Goal: Communication & Community: Answer question/provide support

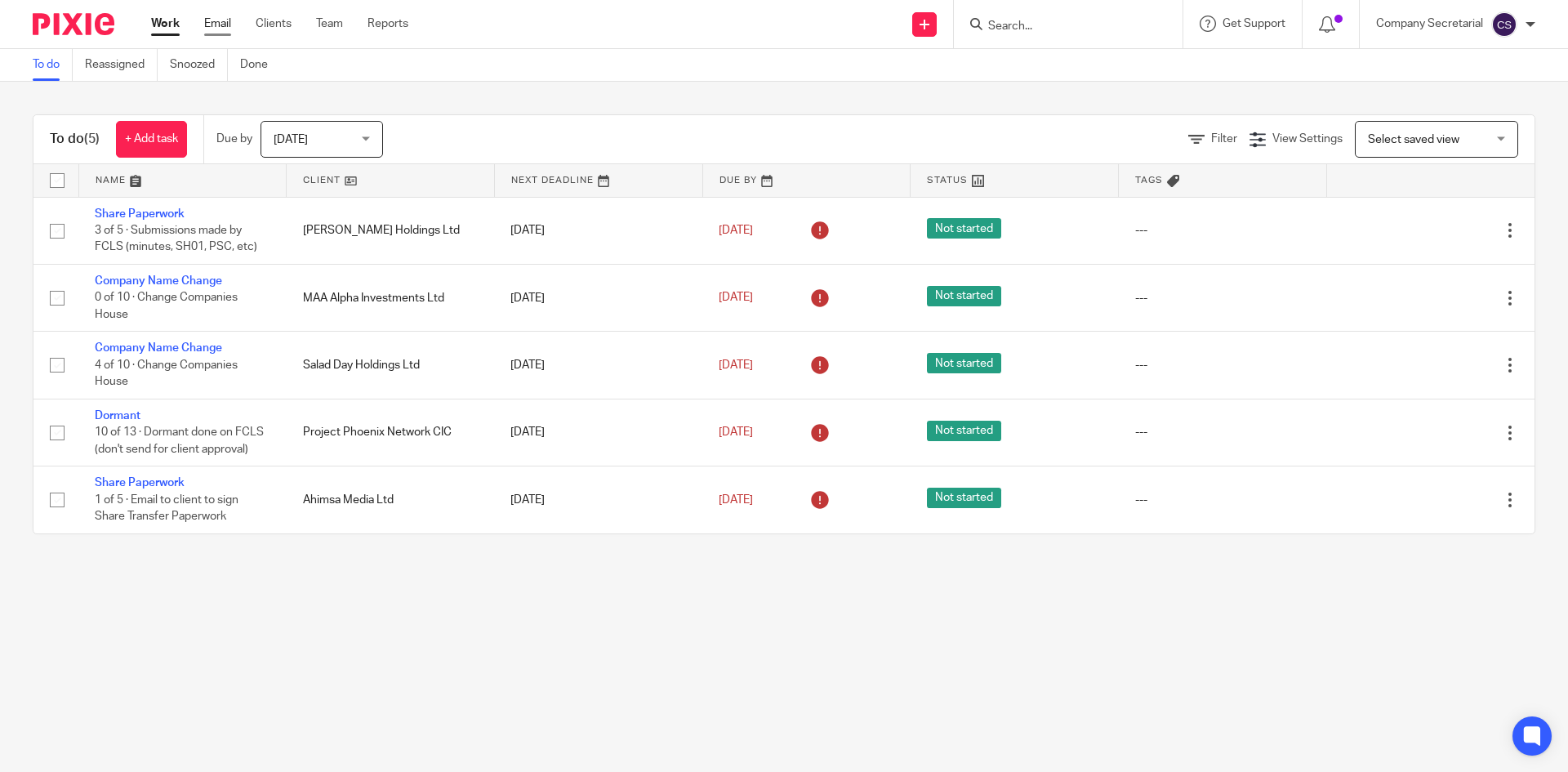
click at [220, 27] on link "Email" at bounding box center [218, 23] width 27 height 16
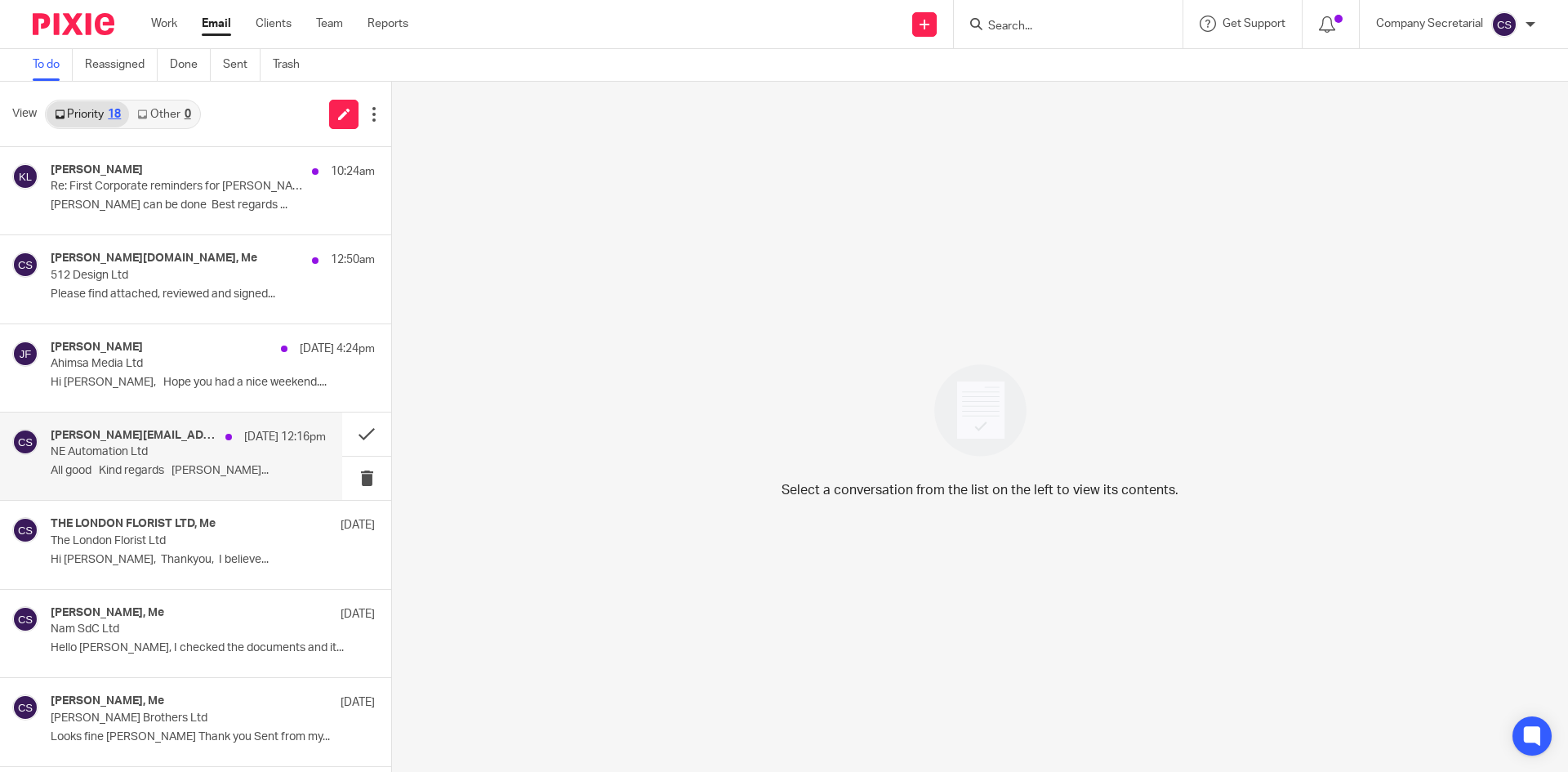
click at [223, 476] on p "All good Kind regards Nick..." at bounding box center [188, 471] width 275 height 14
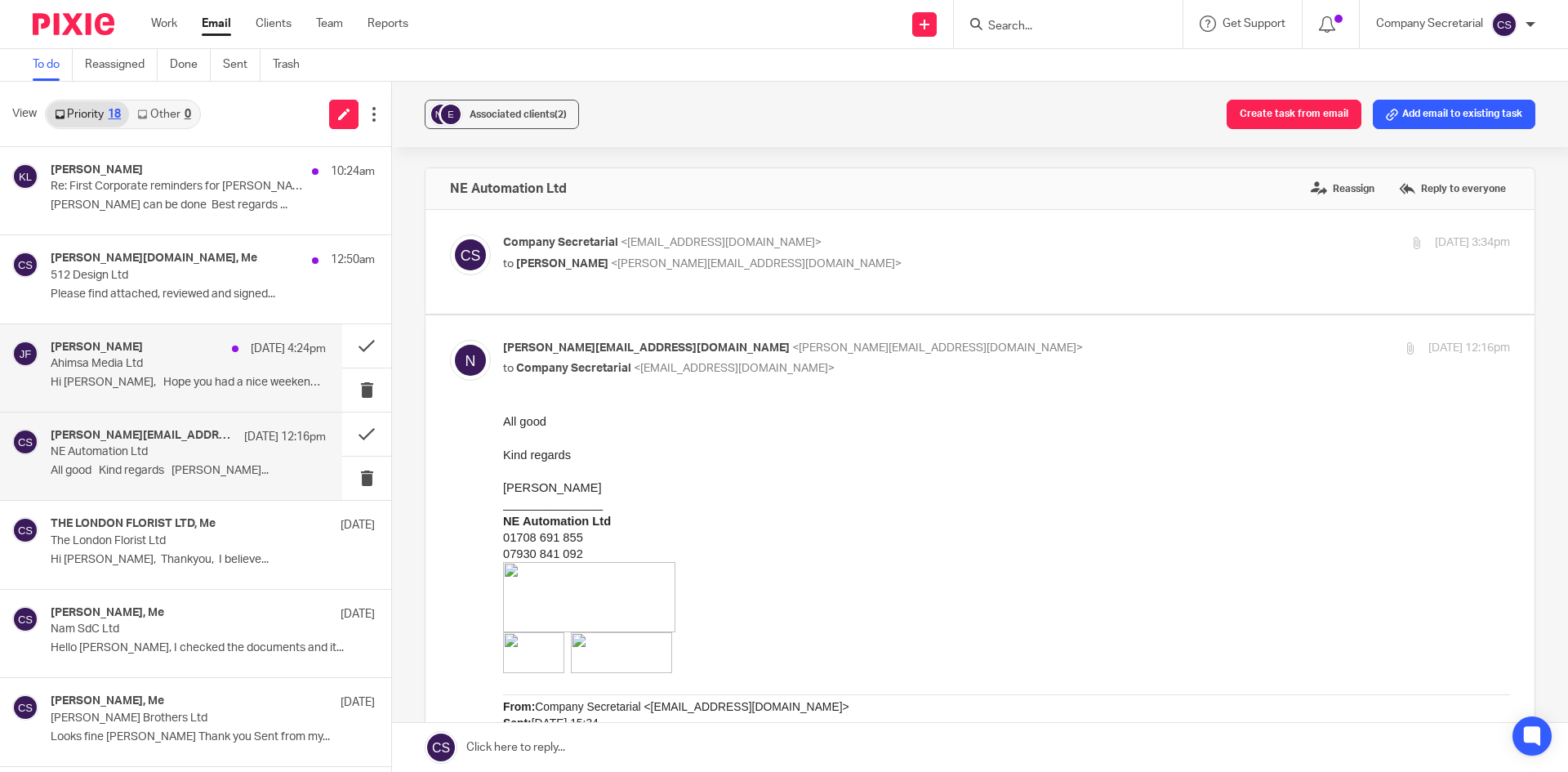
click at [224, 376] on p "Hi [PERSON_NAME], Hope you had a nice weekend...." at bounding box center [188, 383] width 275 height 14
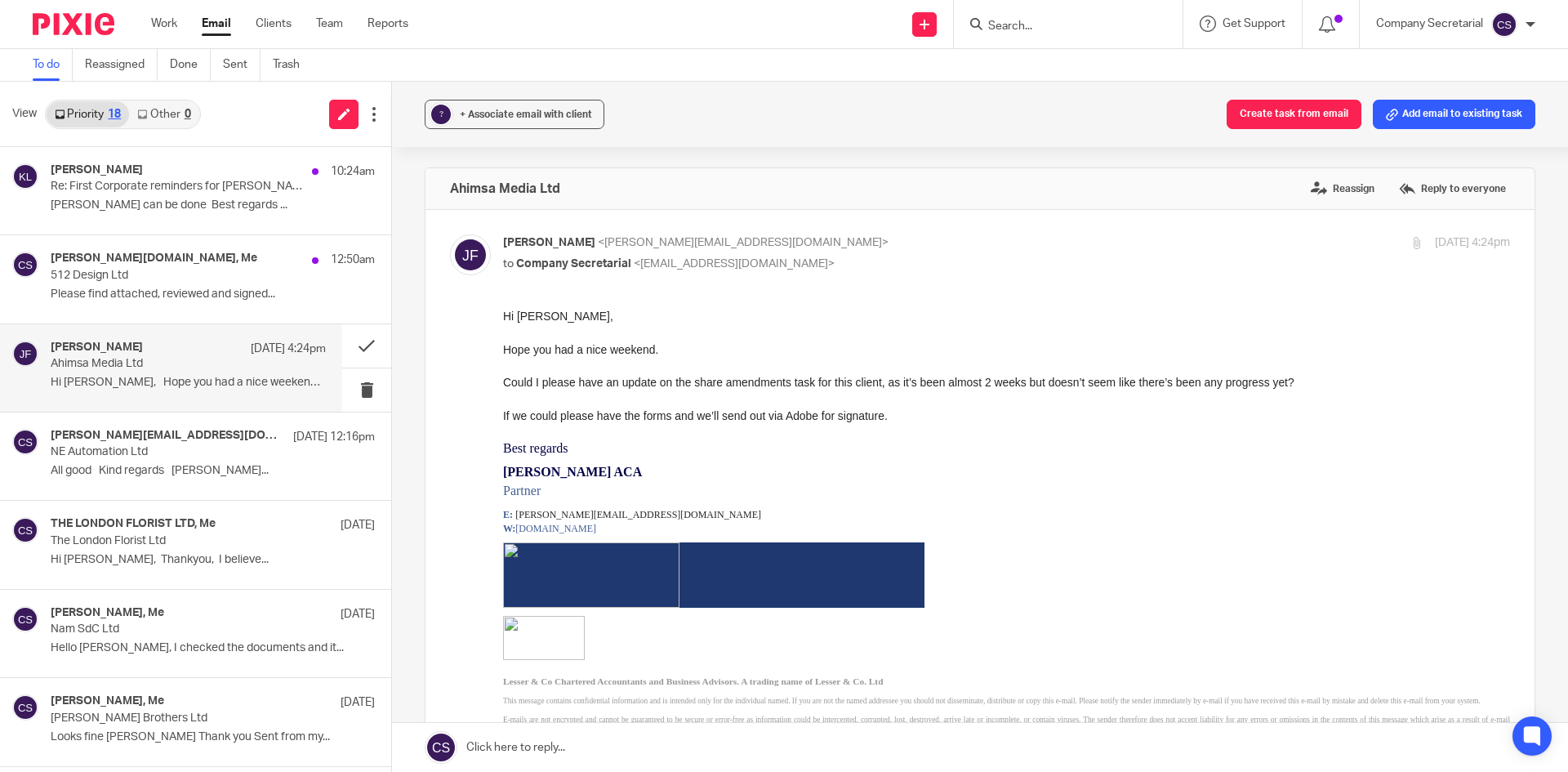
click at [638, 747] on link at bounding box center [980, 747] width 1176 height 49
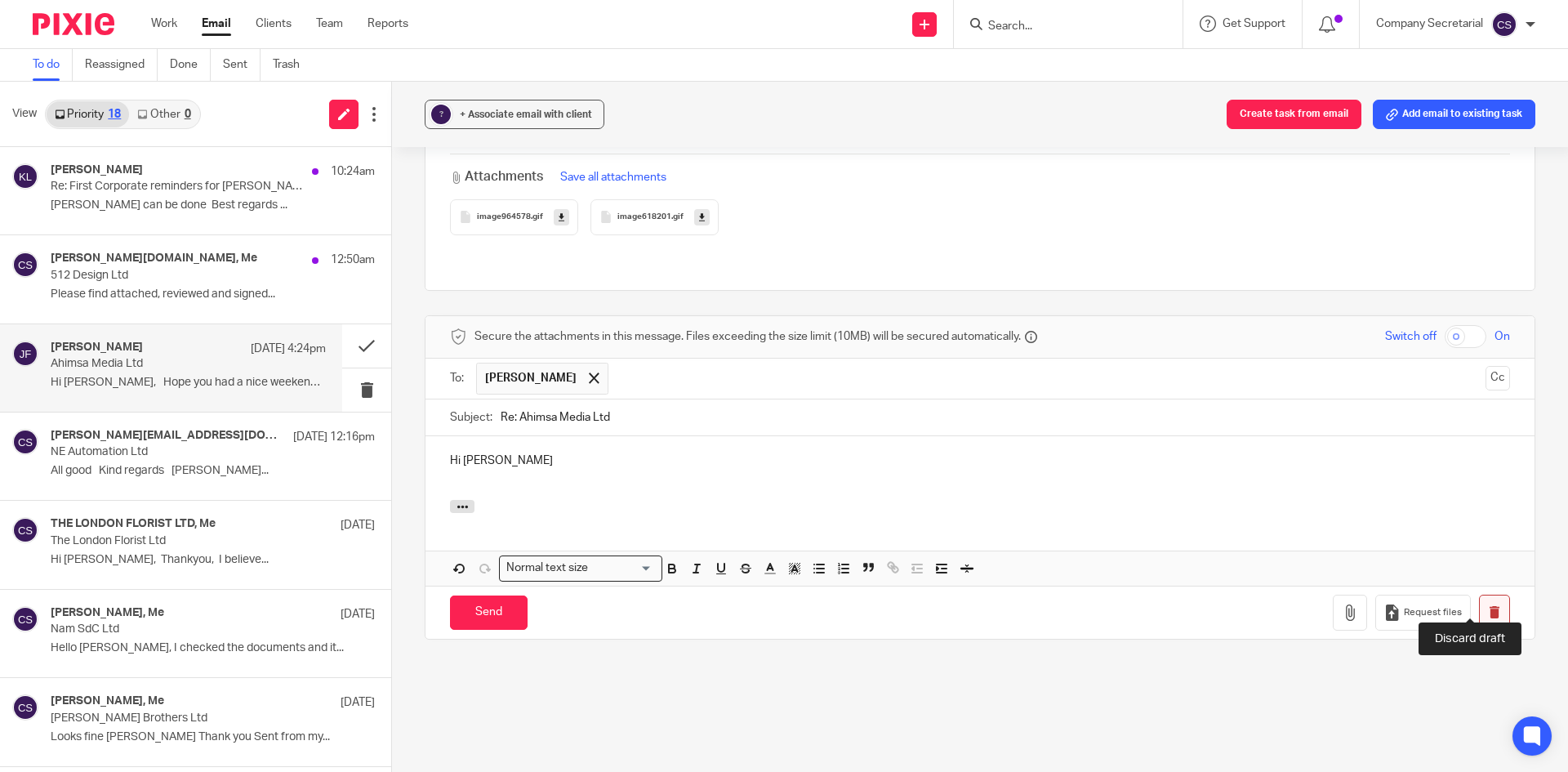
click at [1488, 606] on icon "button" at bounding box center [1493, 612] width 13 height 13
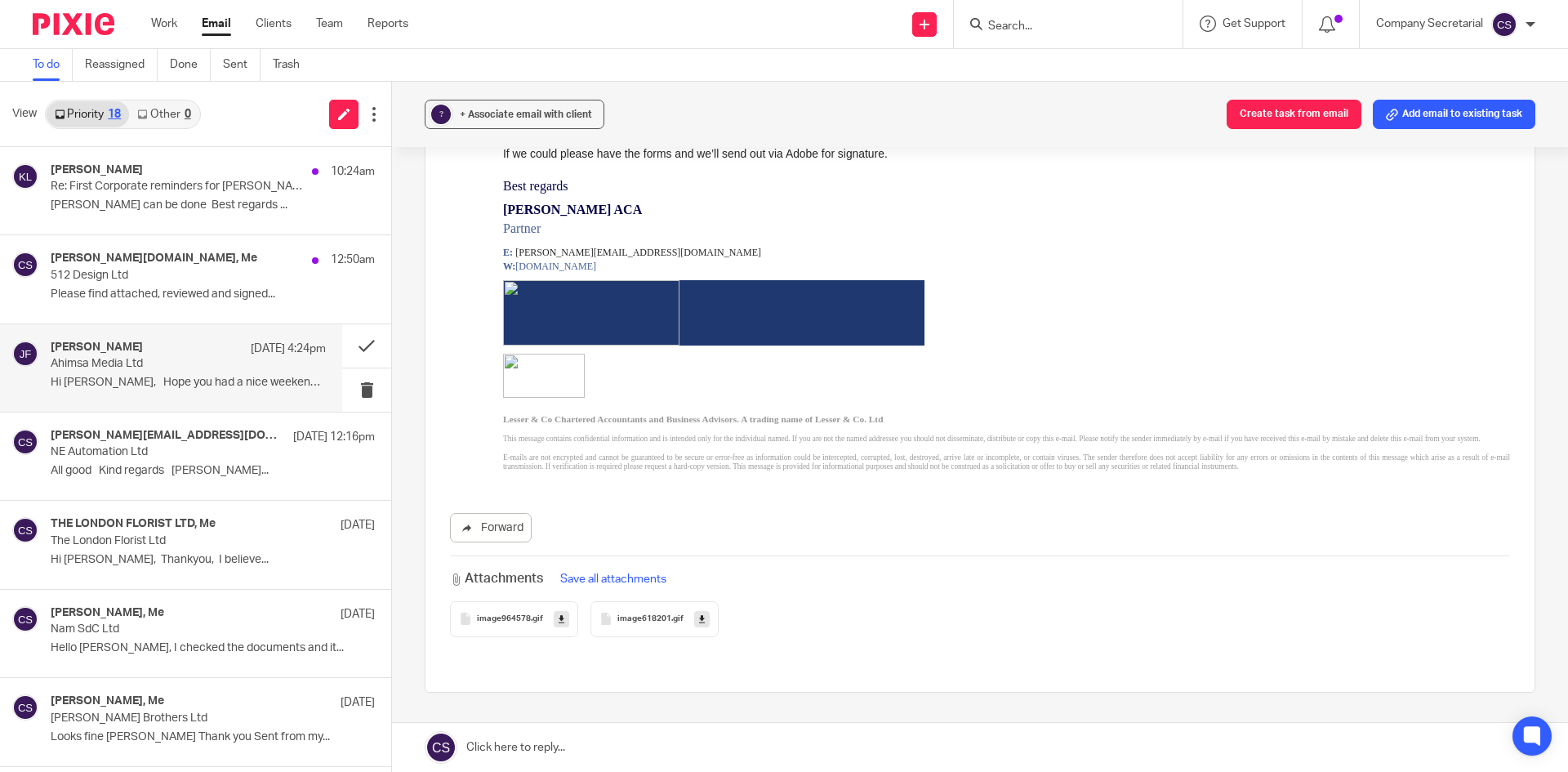
scroll to position [133, 0]
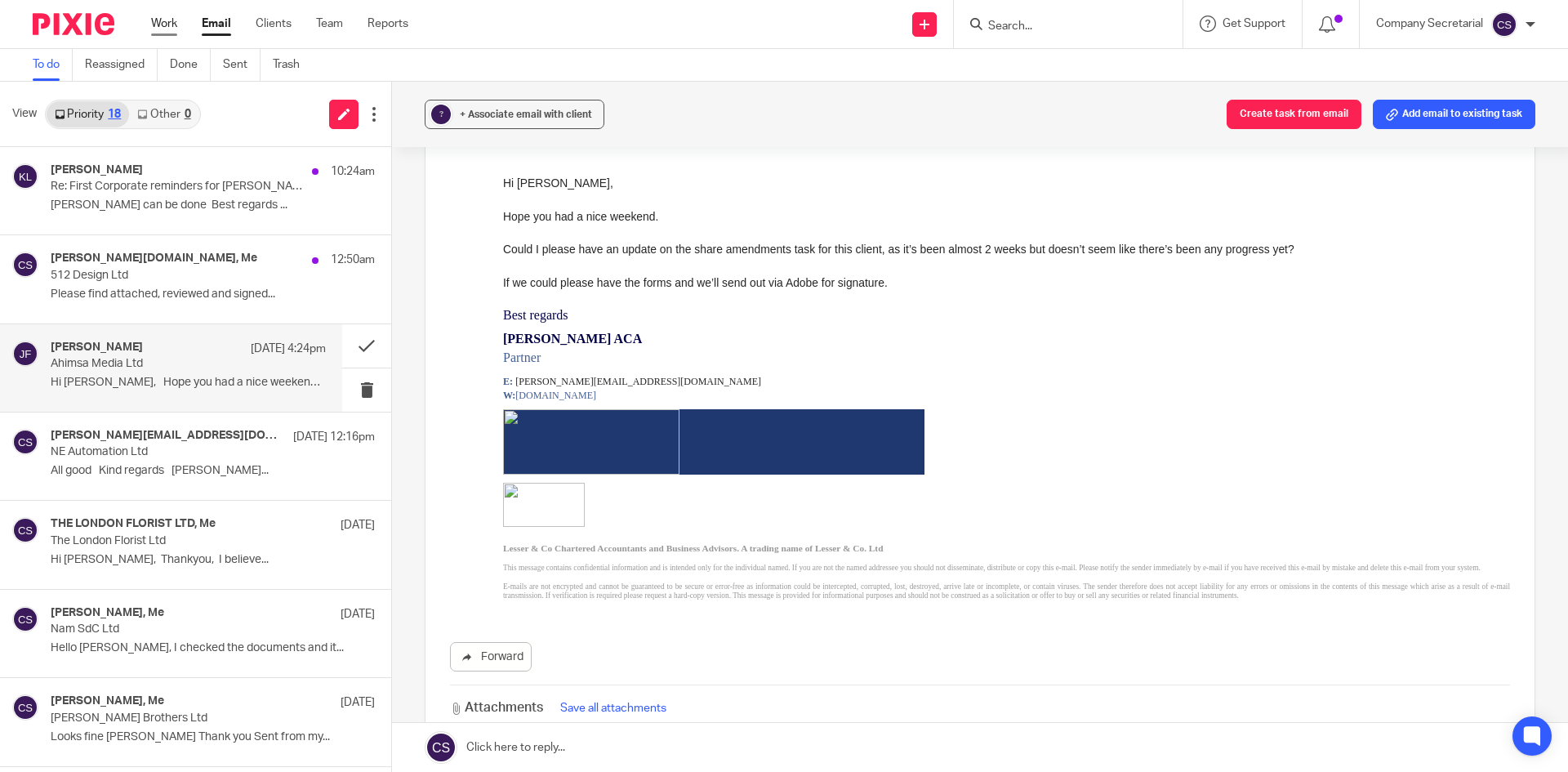
click at [164, 28] on link "Work" at bounding box center [164, 23] width 26 height 16
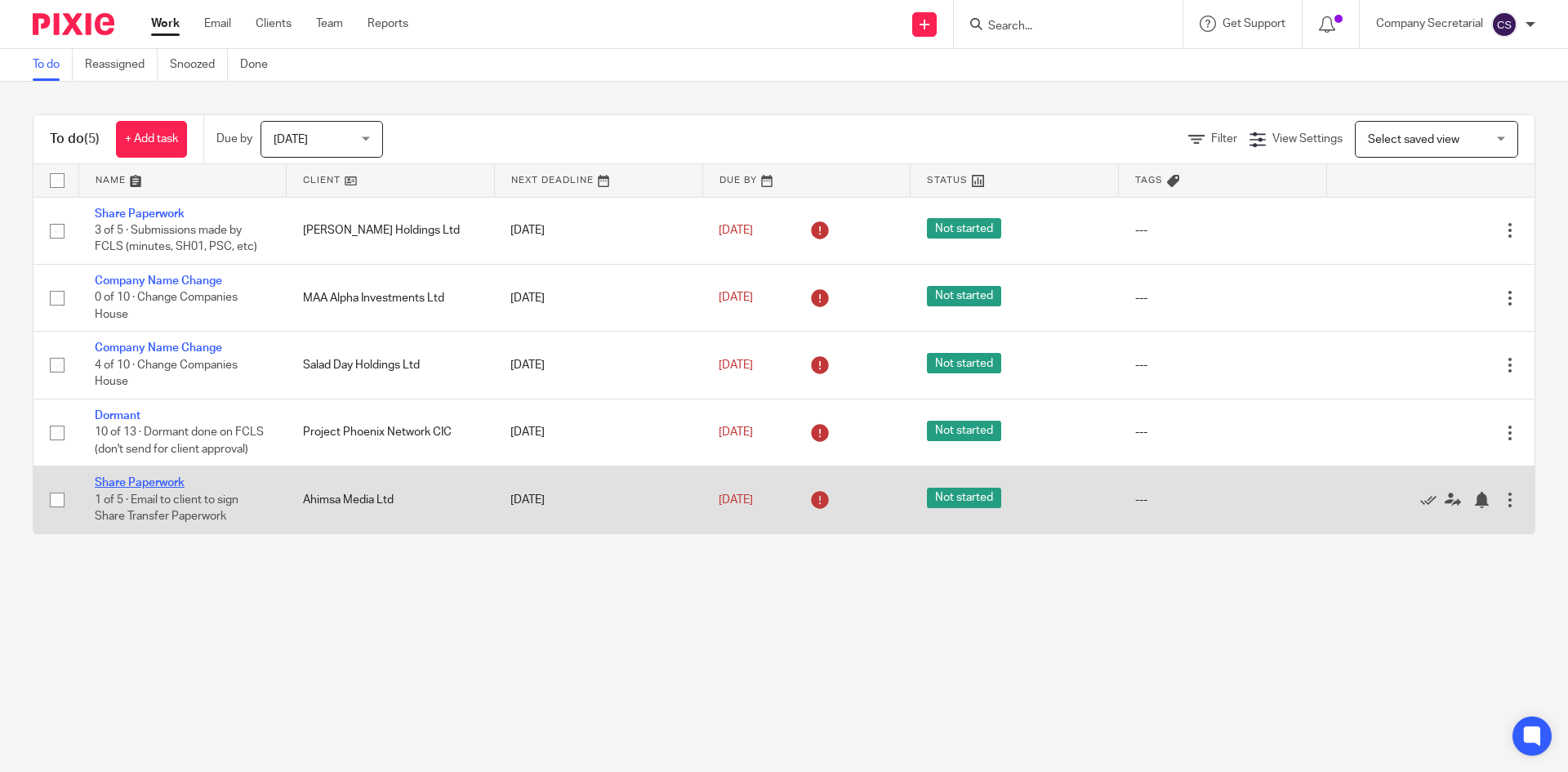
click at [143, 479] on link "Share Paperwork" at bounding box center [139, 482] width 90 height 12
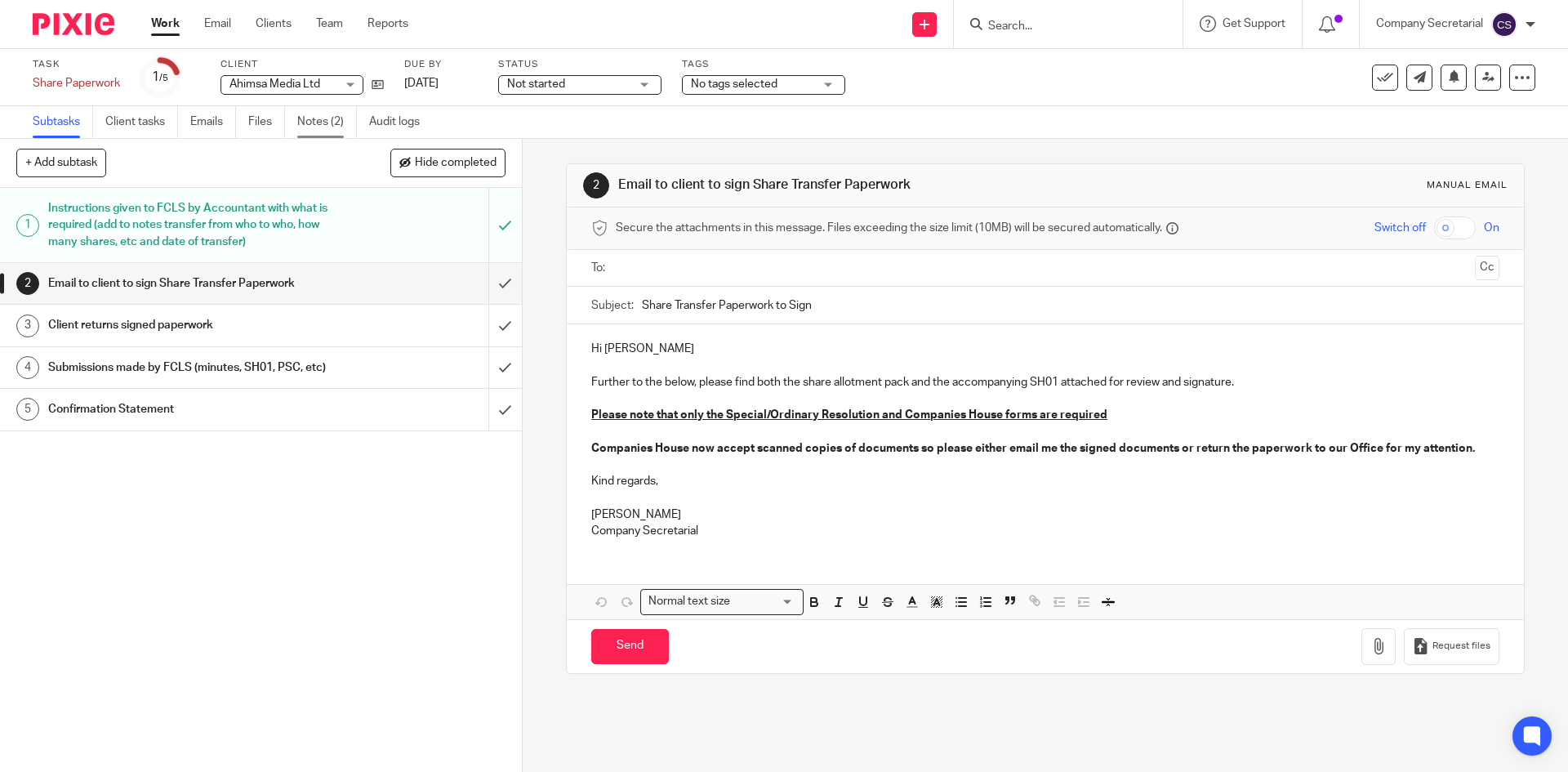
click at [331, 111] on link "Notes (2)" at bounding box center [327, 122] width 60 height 32
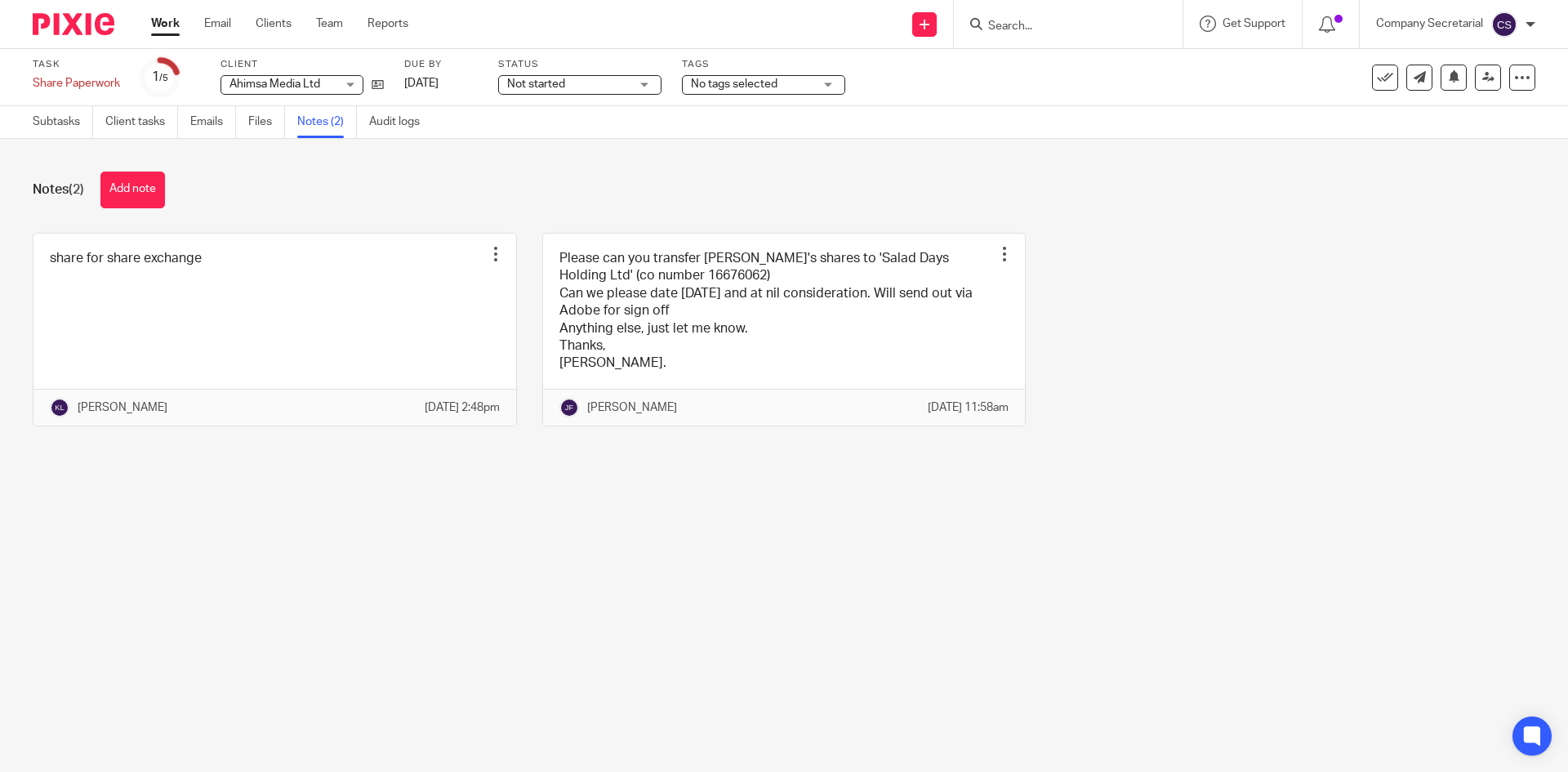
click at [64, 29] on img at bounding box center [74, 23] width 81 height 22
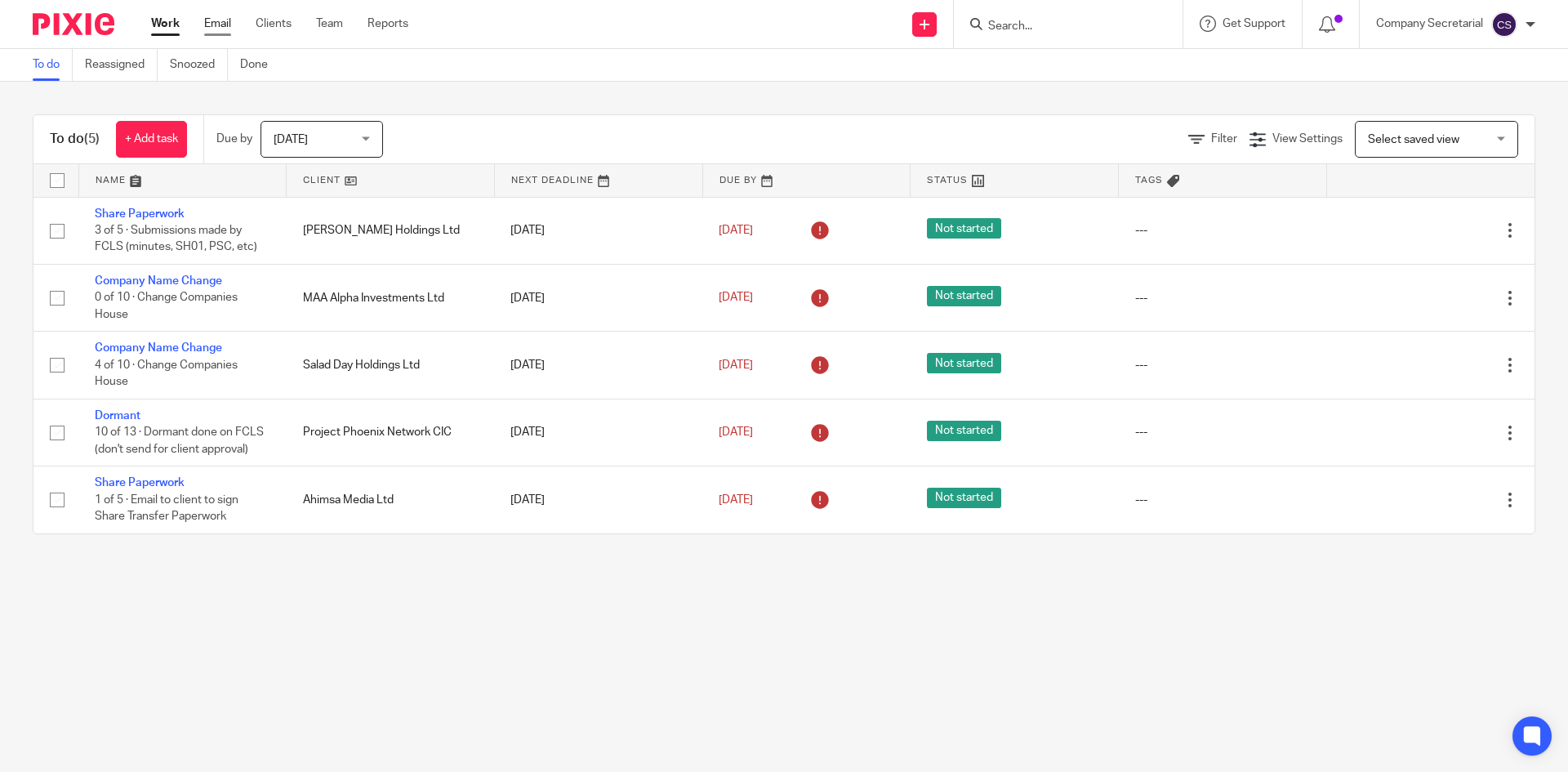
click at [229, 29] on link "Email" at bounding box center [218, 23] width 27 height 16
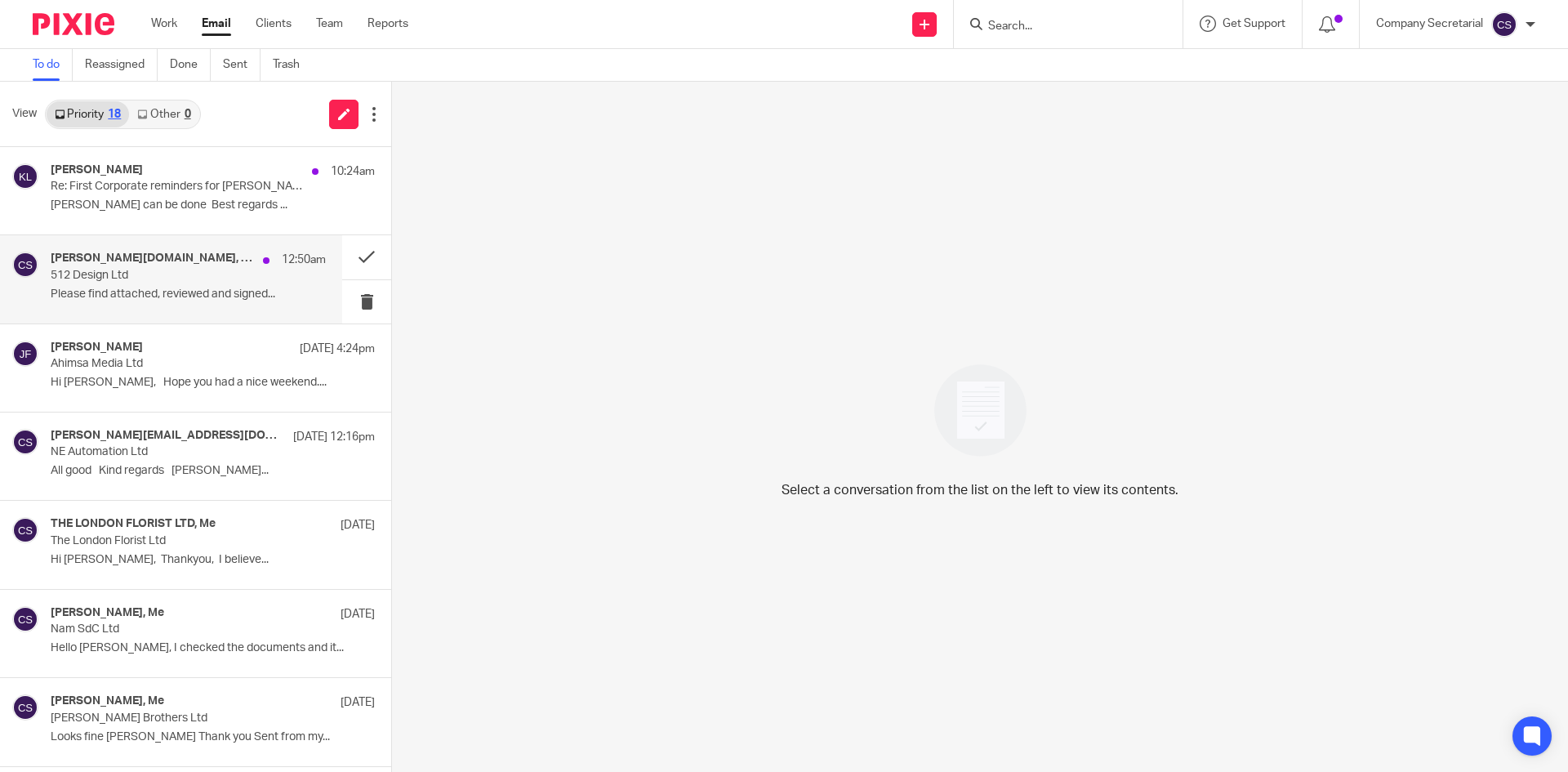
click at [211, 284] on div "[PERSON_NAME][DOMAIN_NAME], Me 12:50am 512 Design Ltd Please find attached, rev…" at bounding box center [188, 279] width 275 height 54
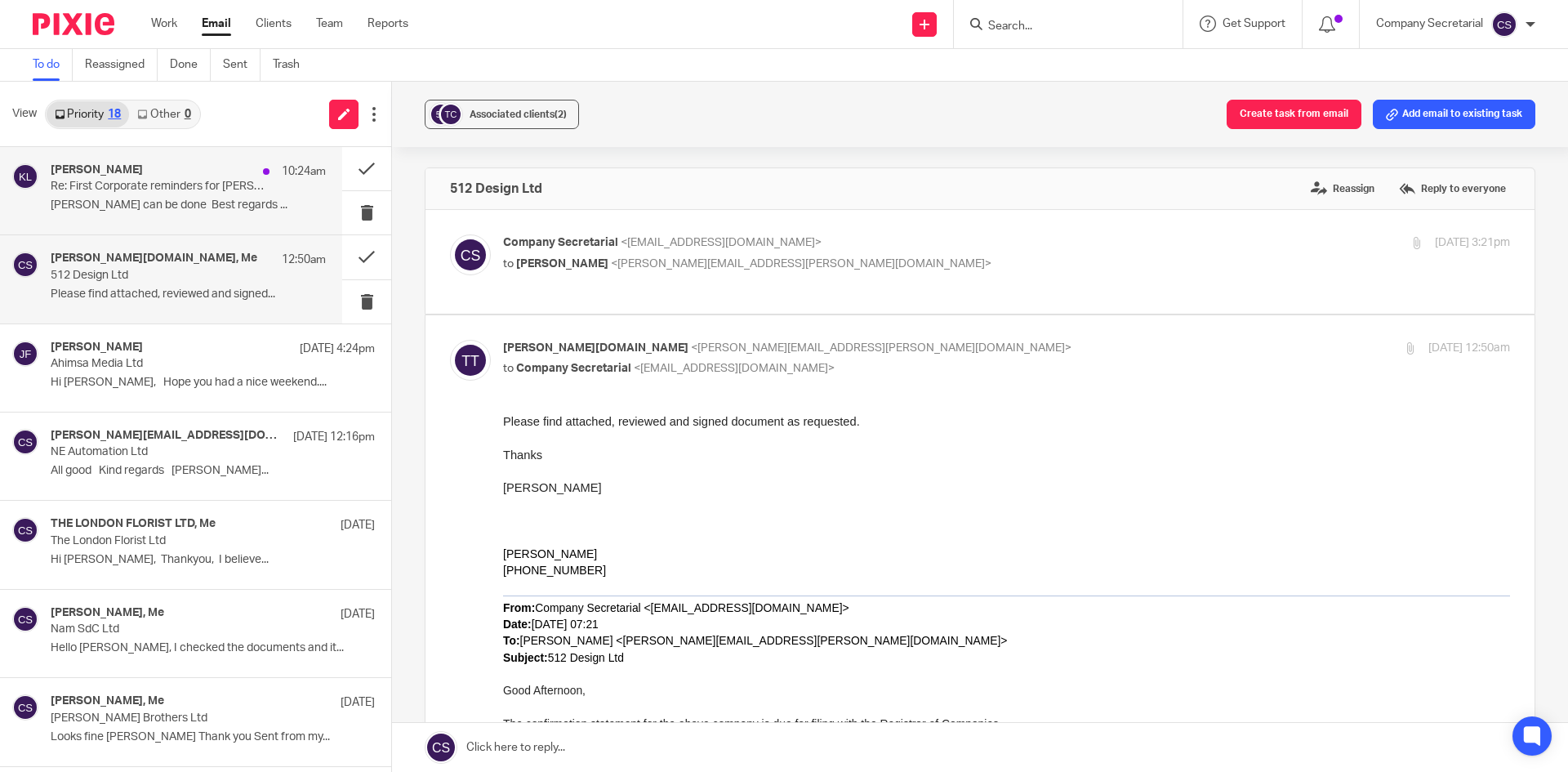
click at [188, 196] on div "[PERSON_NAME] 10:24am Re: First Corporate reminders for [PERSON_NAME] CONSULTIN…" at bounding box center [188, 191] width 275 height 54
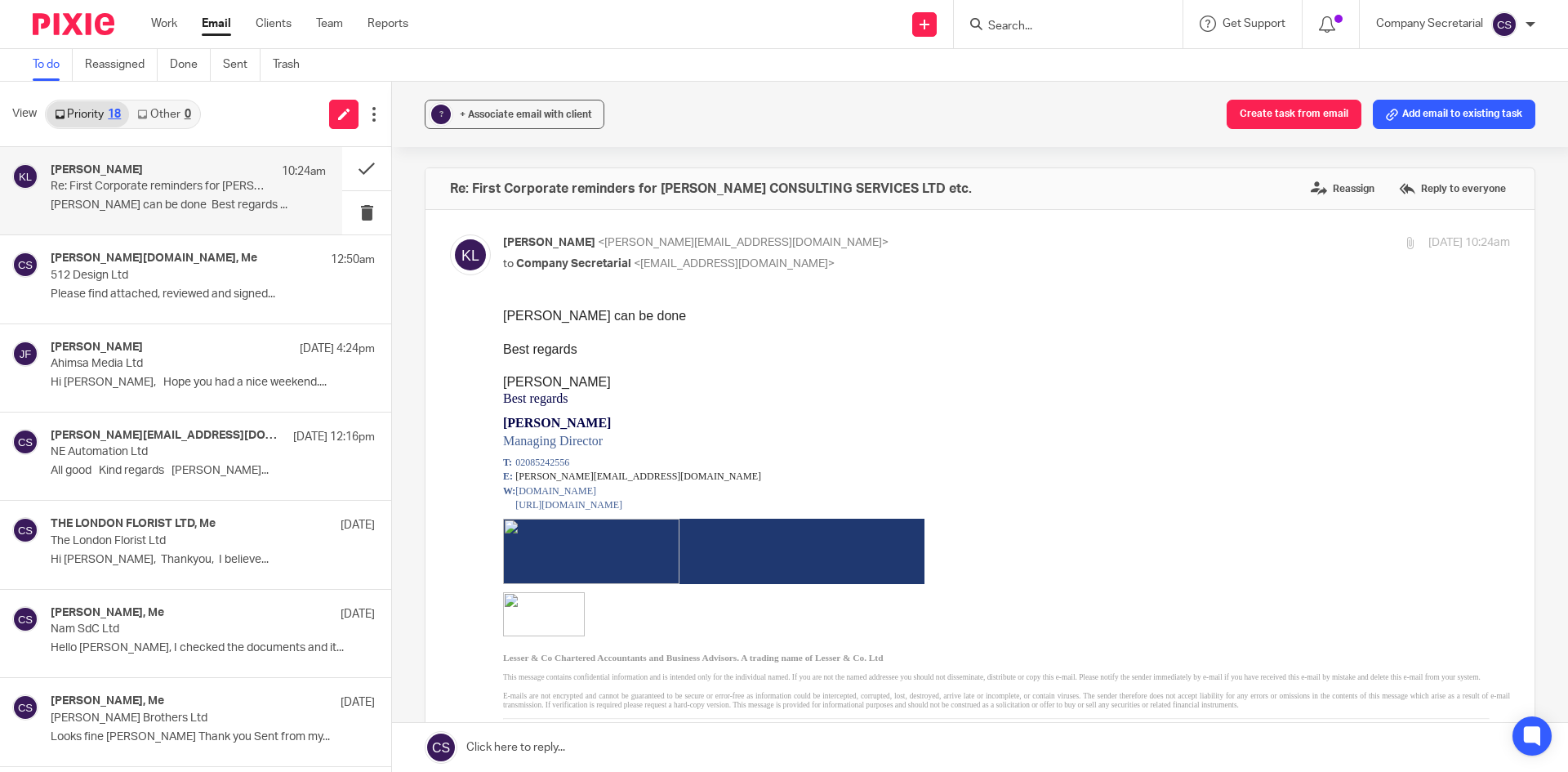
click at [636, 740] on link at bounding box center [980, 747] width 1176 height 49
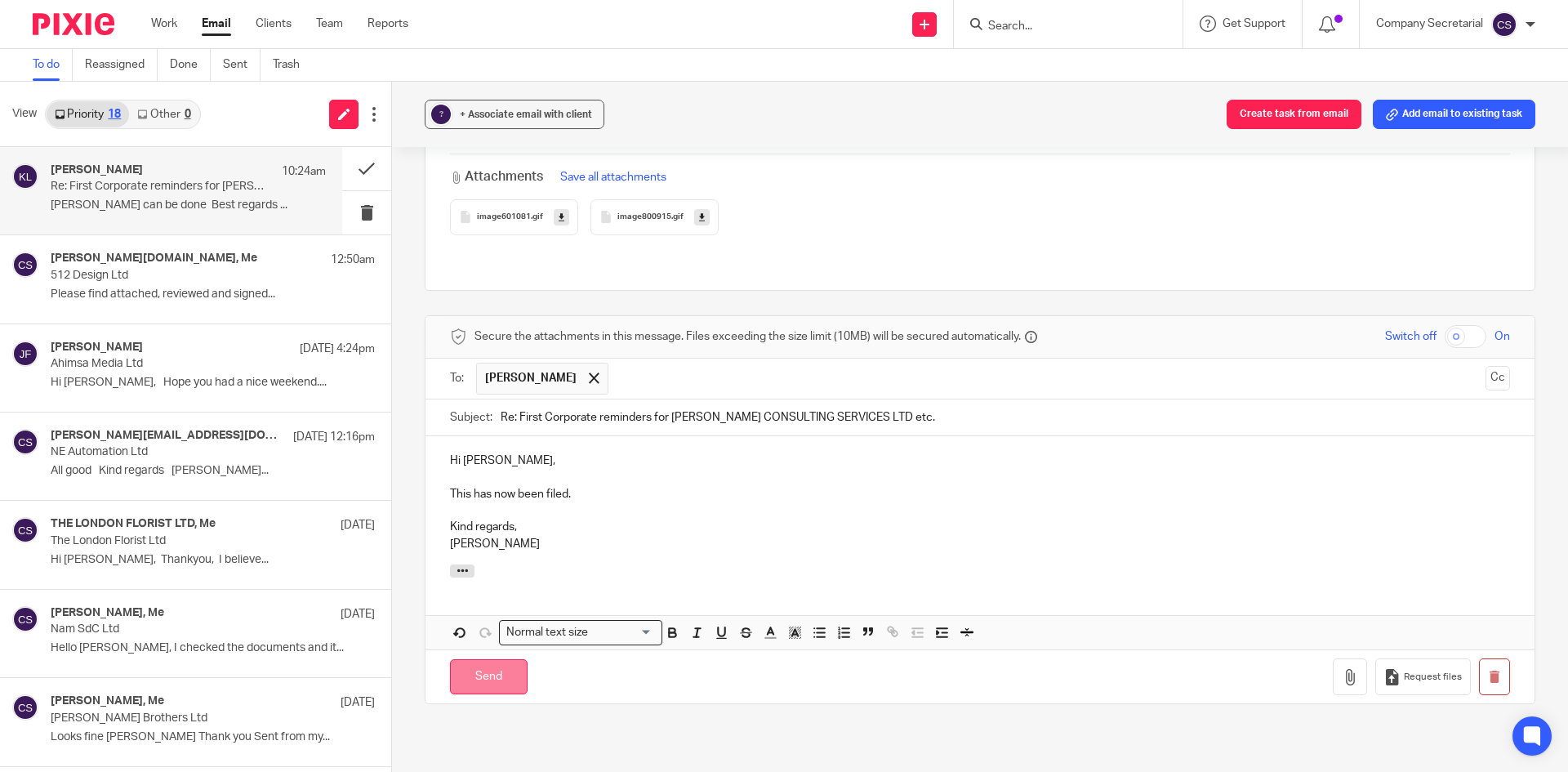
click at [512, 662] on input "Send" at bounding box center [488, 676] width 77 height 35
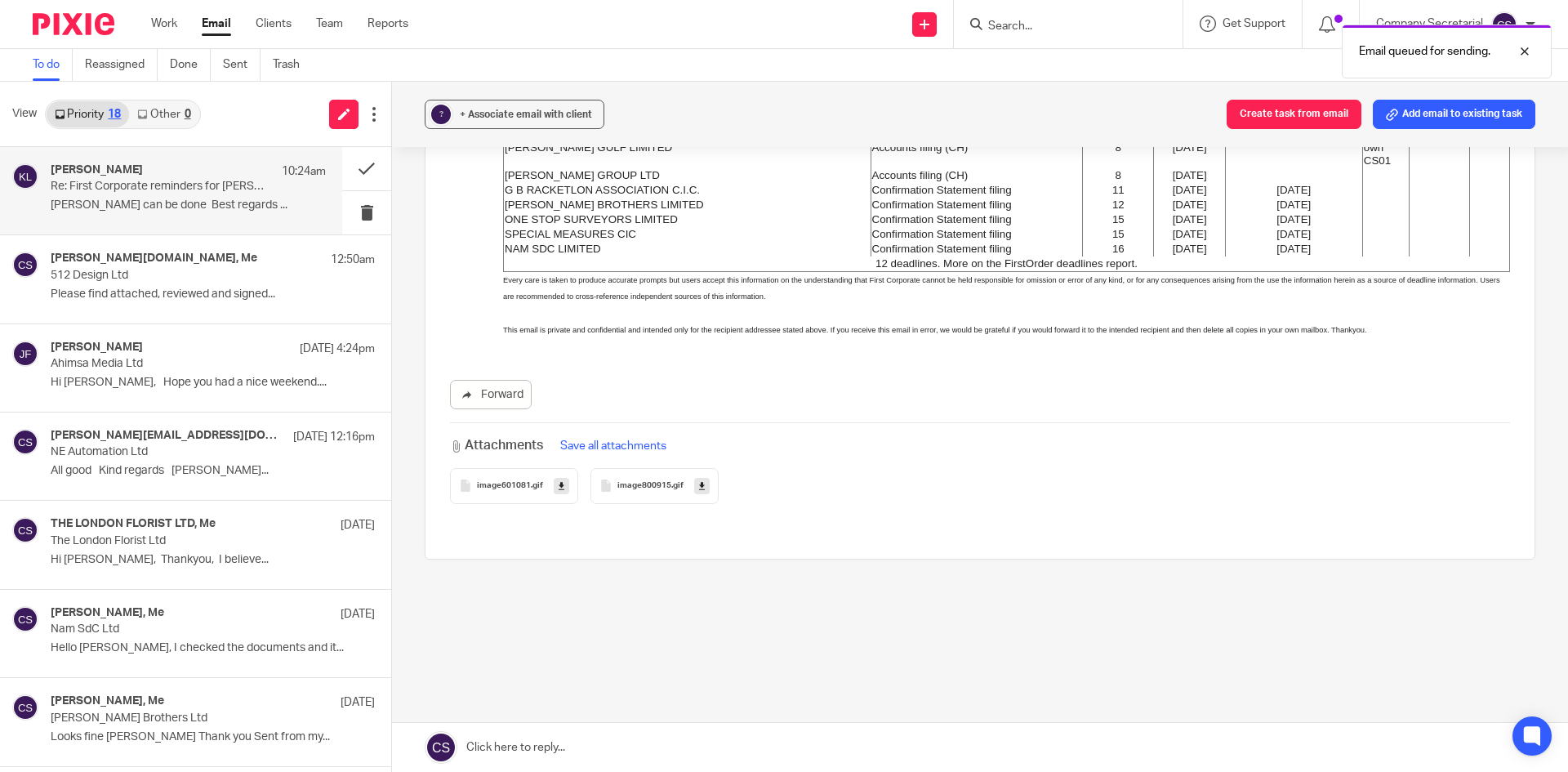
scroll to position [1778, 0]
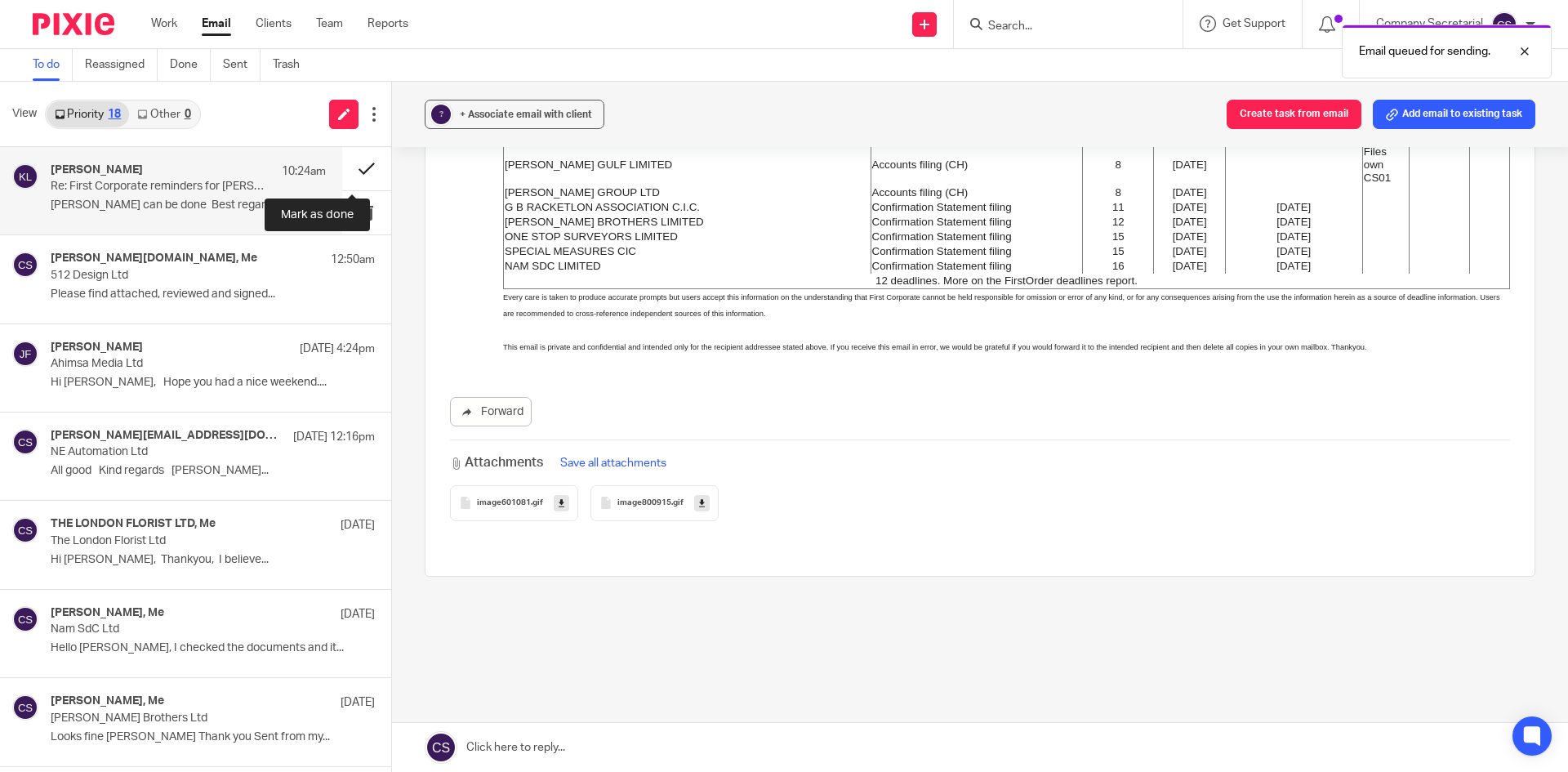
click at [351, 159] on button at bounding box center [366, 169] width 49 height 44
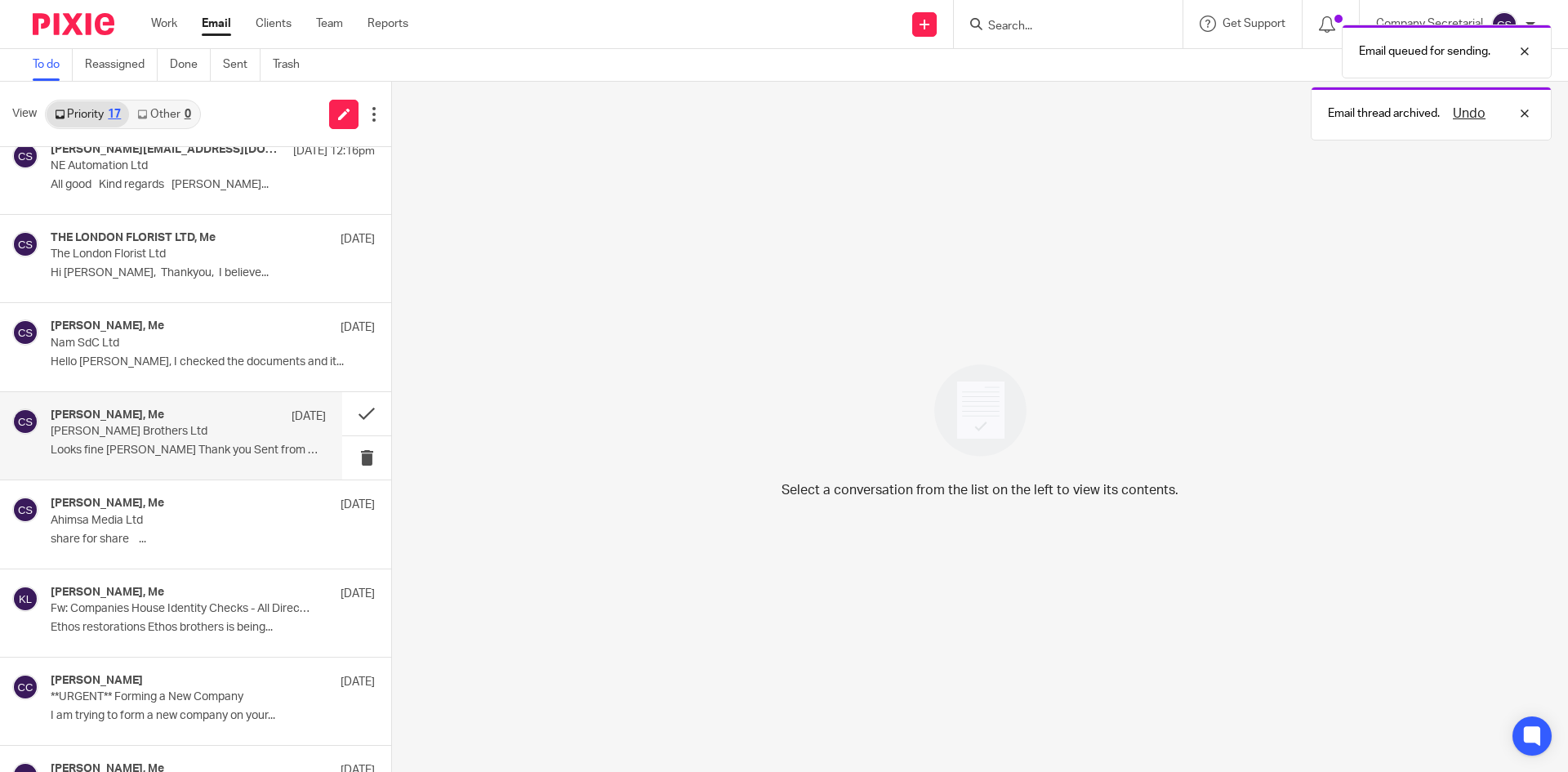
scroll to position [245, 0]
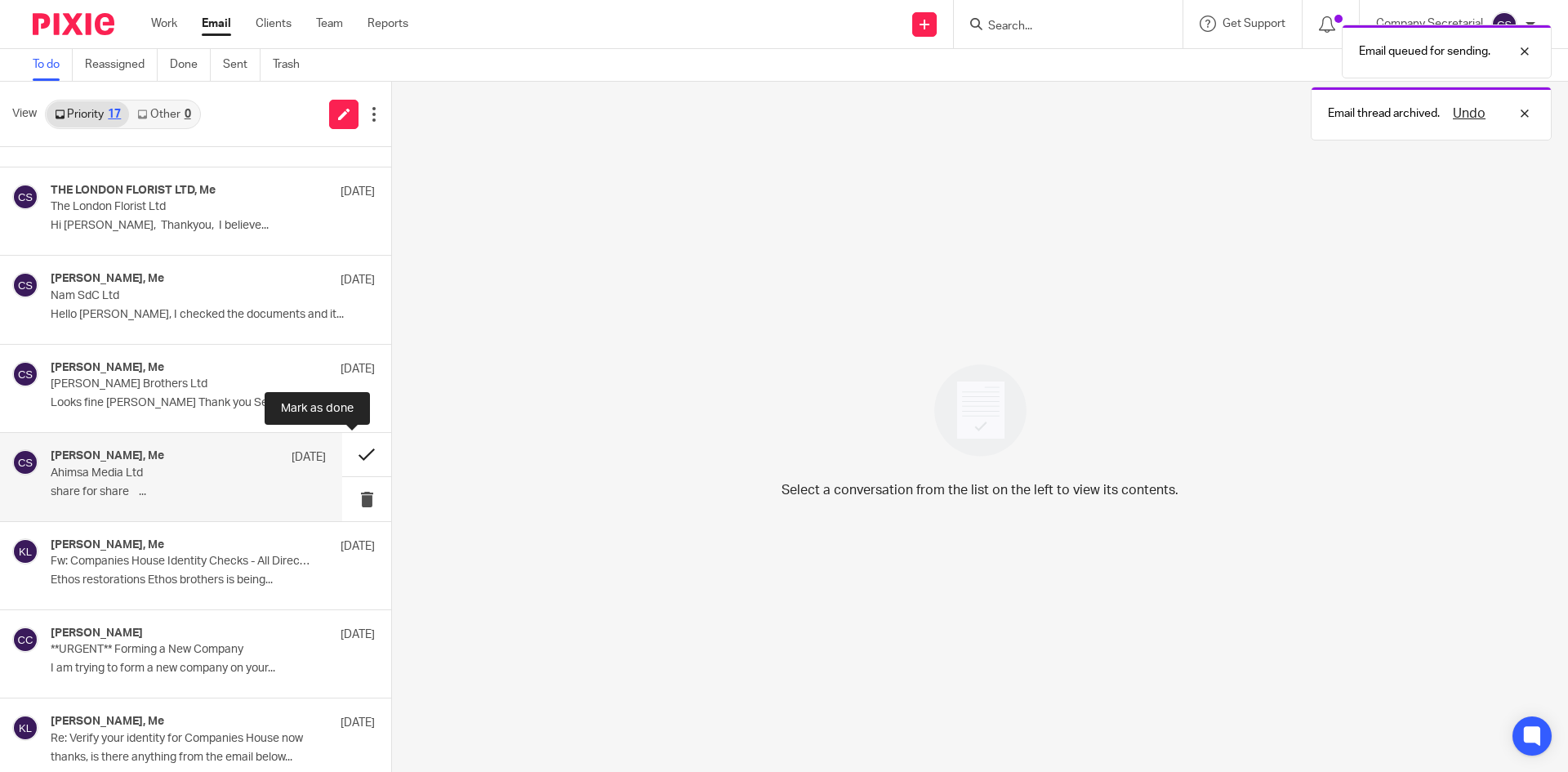
click at [342, 450] on button at bounding box center [366, 454] width 49 height 44
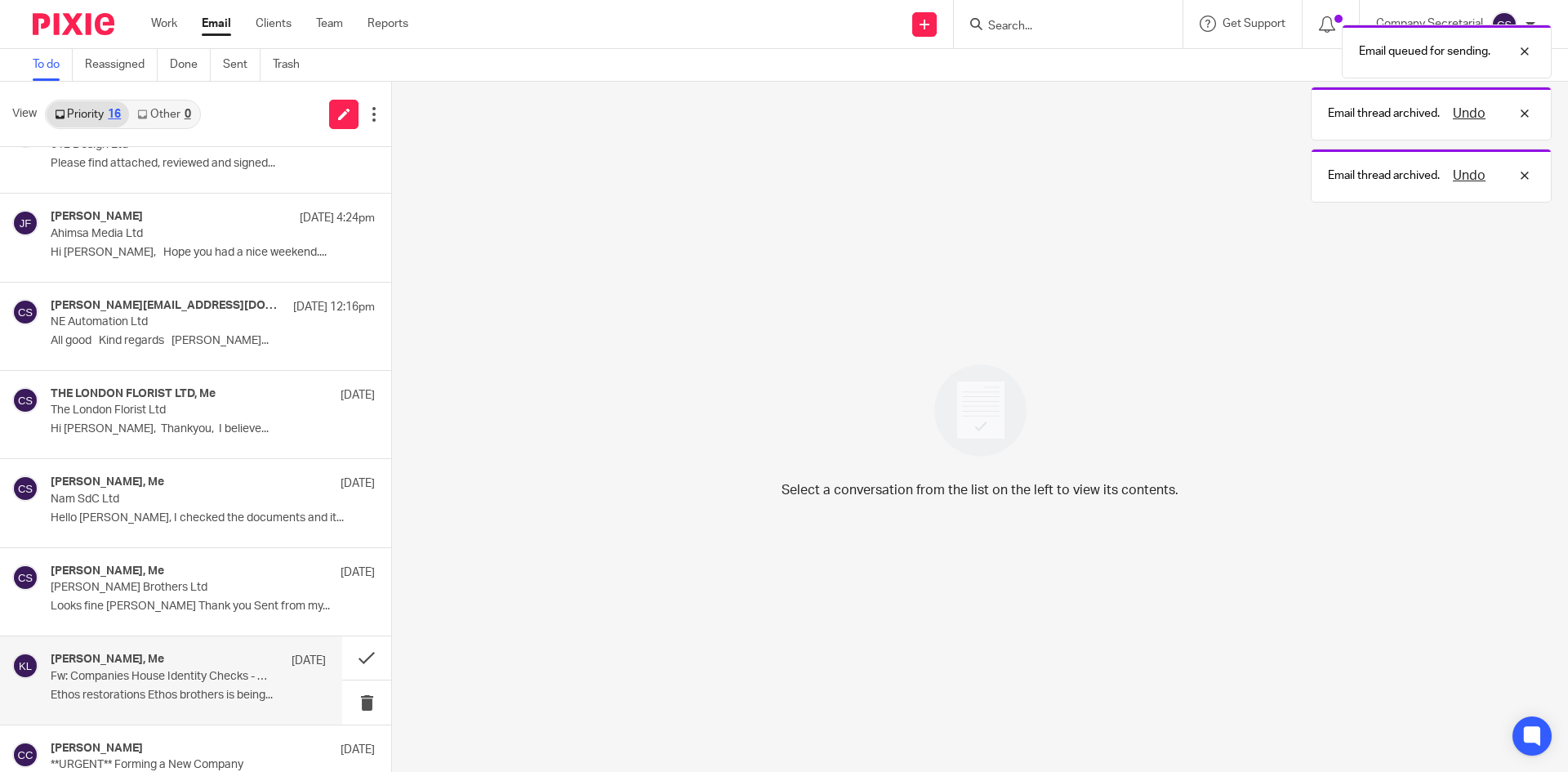
scroll to position [0, 0]
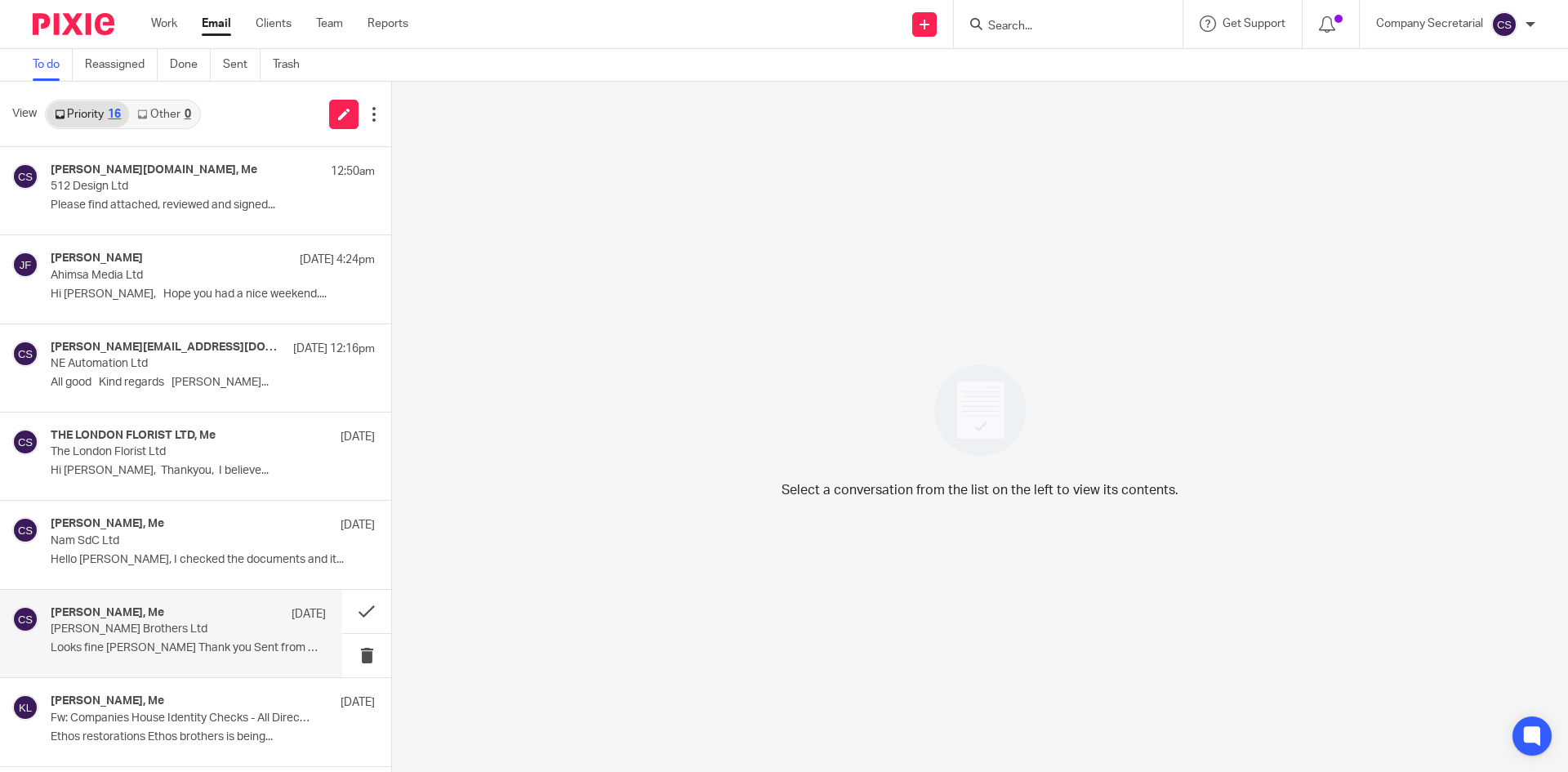
click at [189, 635] on p "[PERSON_NAME] Brothers Ltd" at bounding box center [161, 629] width 221 height 14
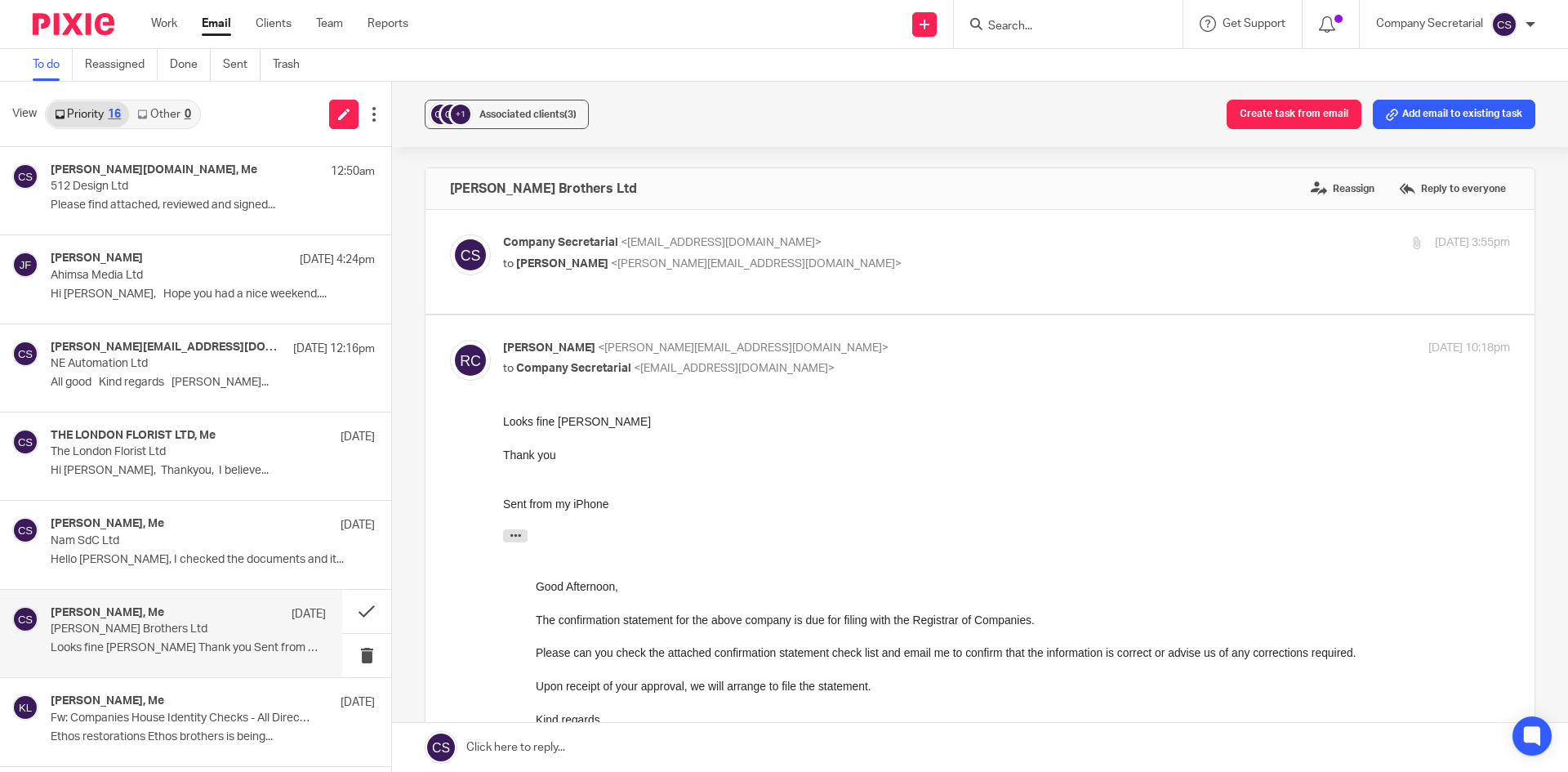
click at [671, 737] on link at bounding box center [980, 747] width 1176 height 49
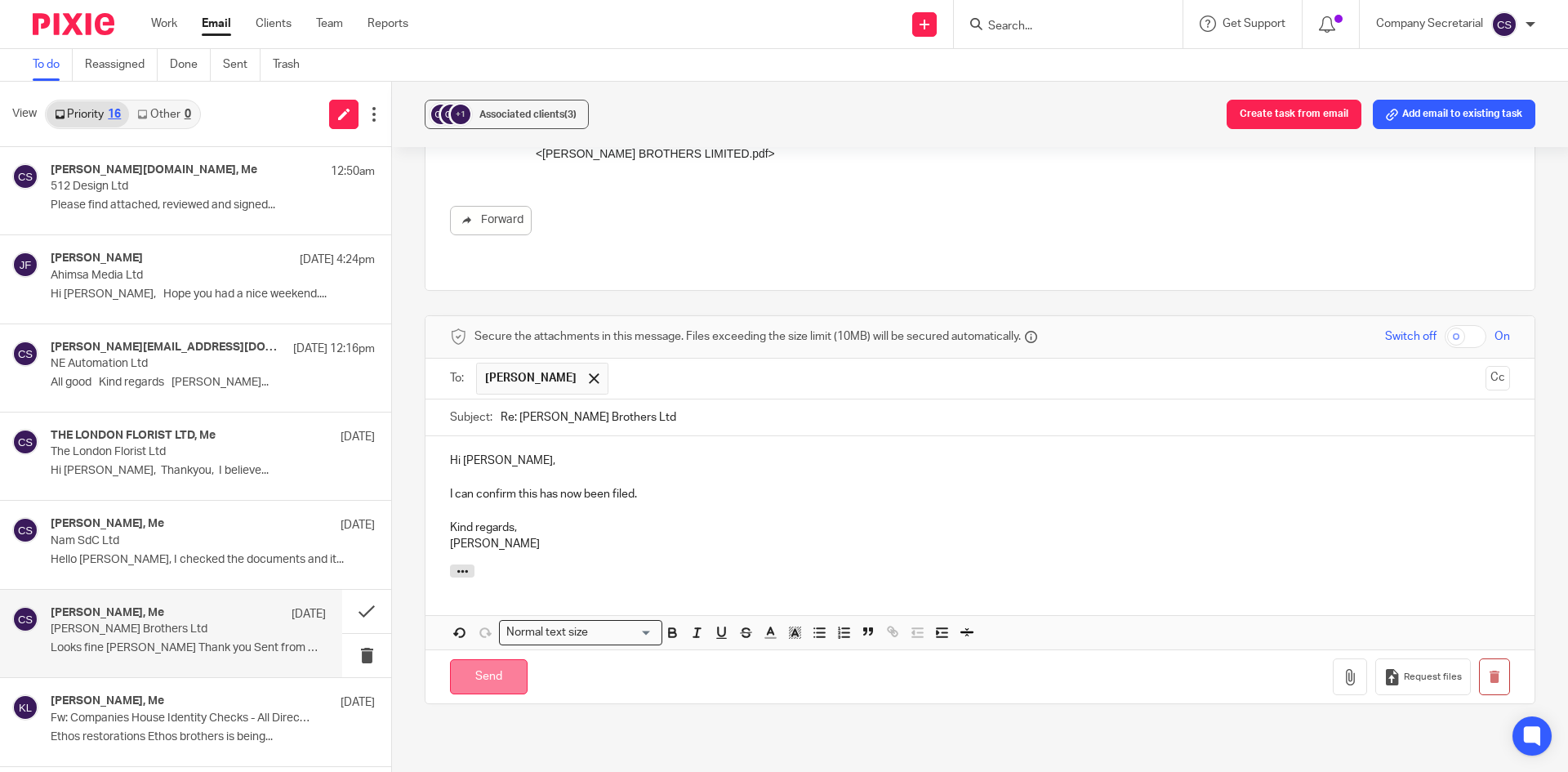
click at [512, 663] on input "Send" at bounding box center [488, 676] width 77 height 35
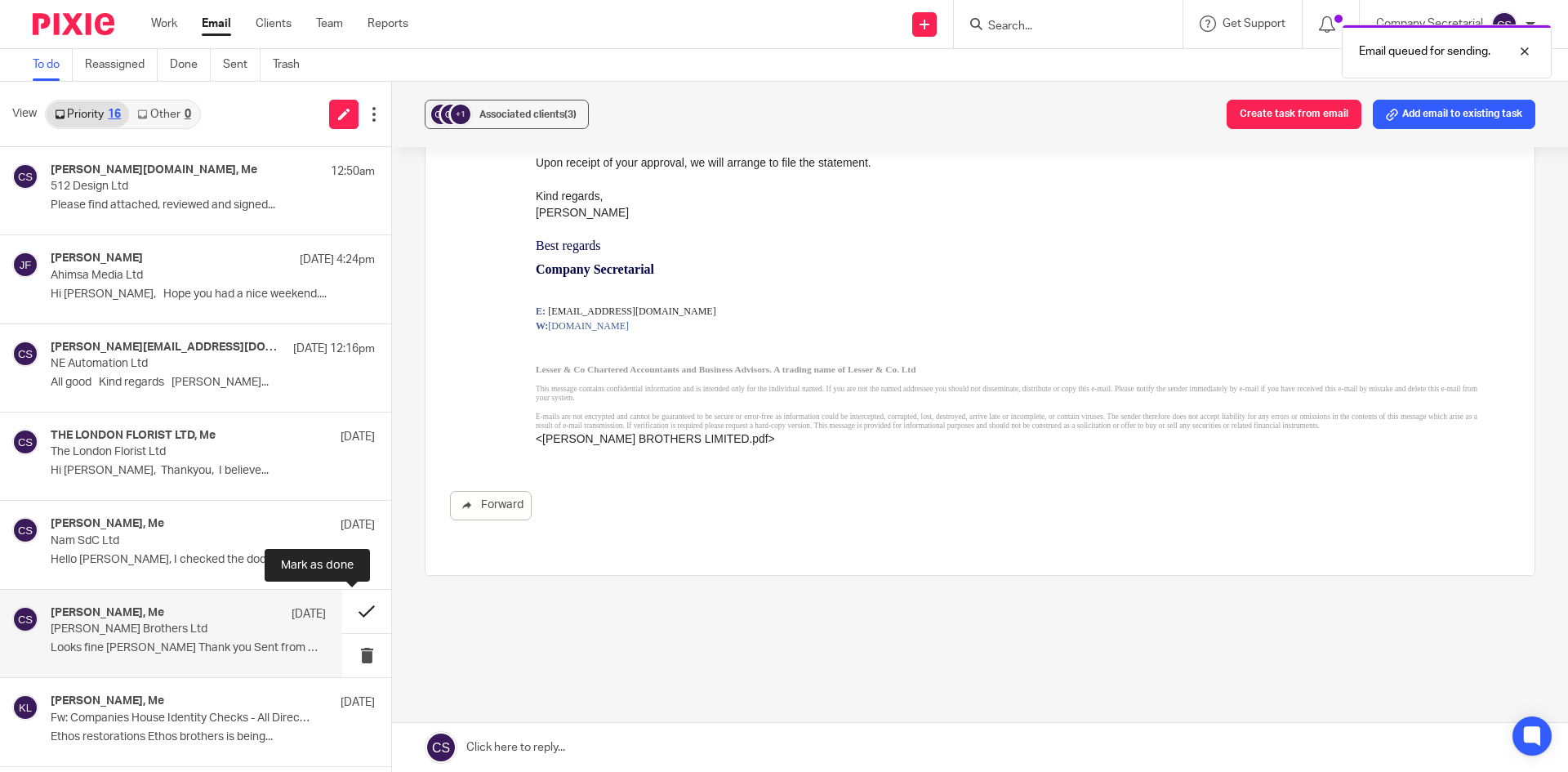
click at [342, 607] on button at bounding box center [366, 611] width 49 height 44
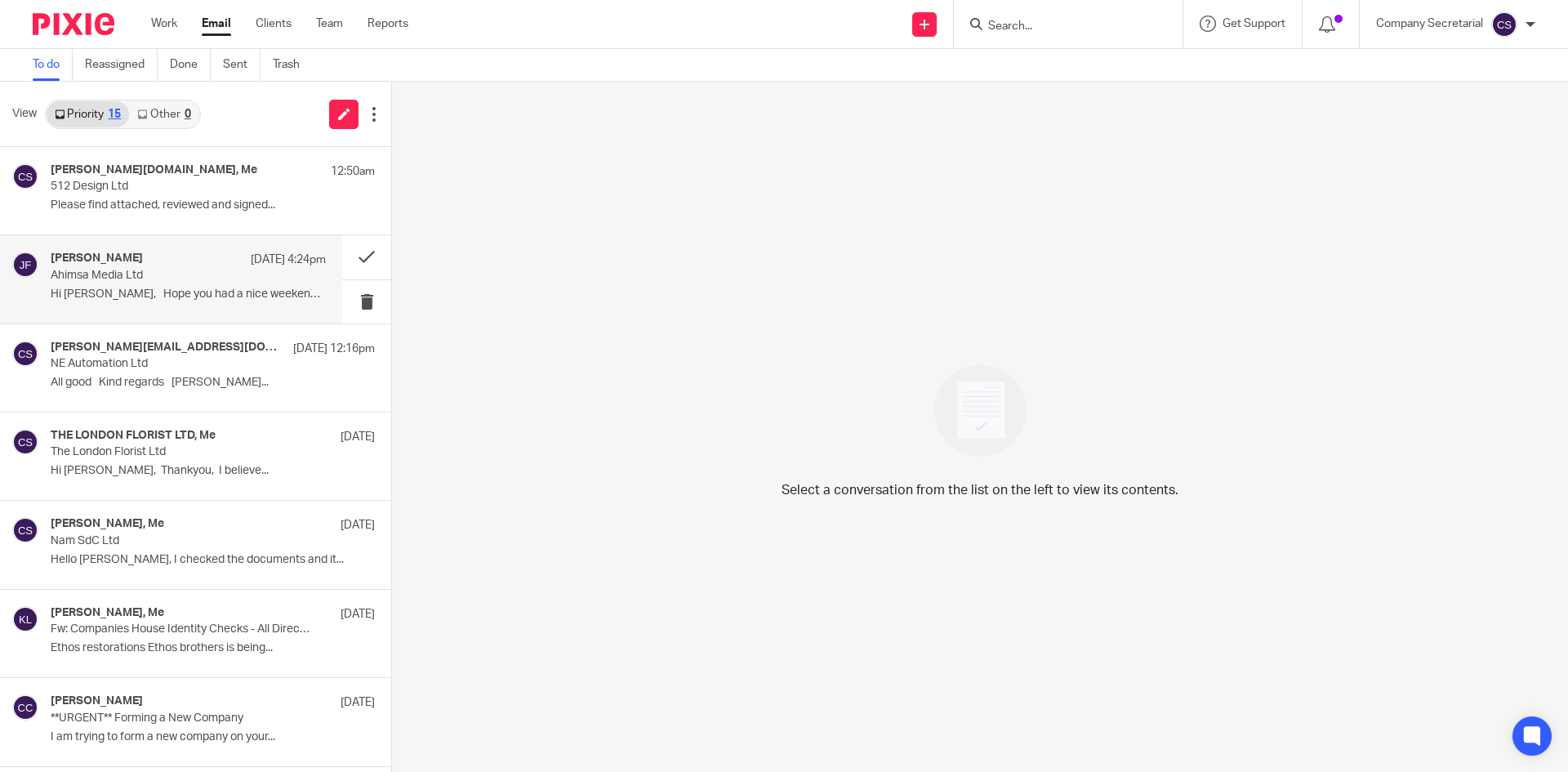
click at [176, 293] on p "Hi [PERSON_NAME], Hope you had a nice weekend...." at bounding box center [188, 294] width 275 height 14
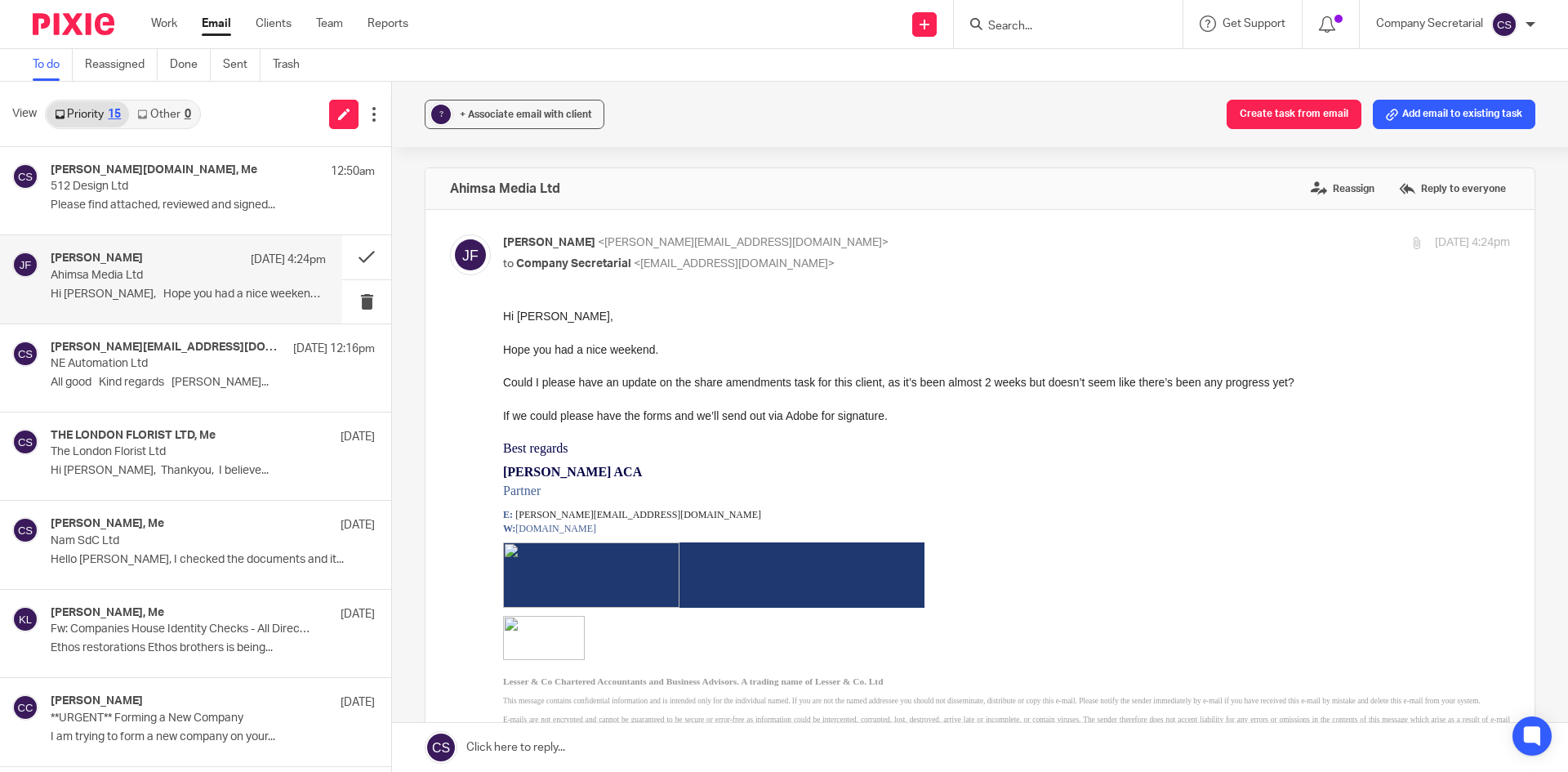
scroll to position [0, 0]
click at [702, 740] on link at bounding box center [980, 747] width 1176 height 49
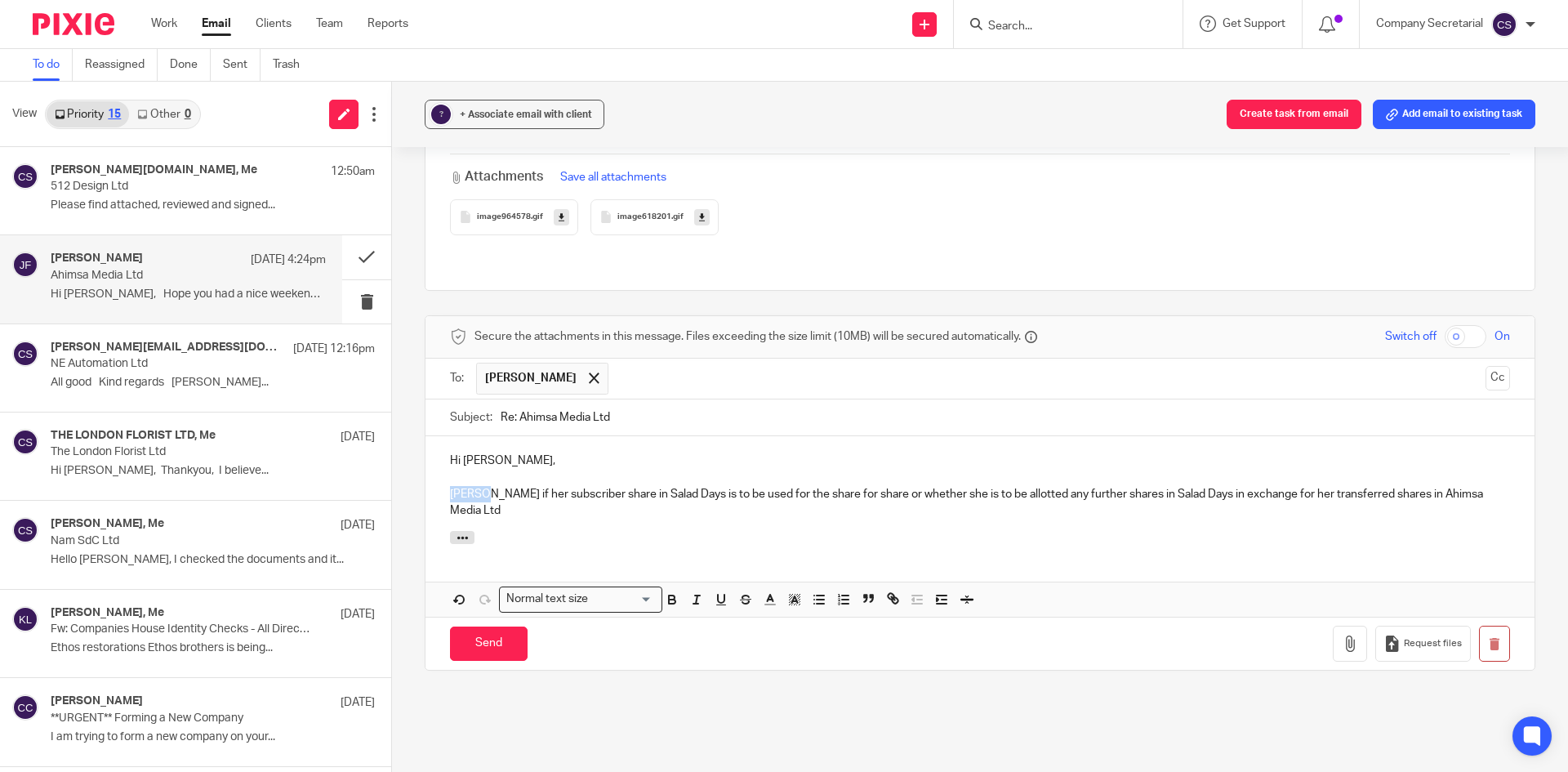
drag, startPoint x: 484, startPoint y: 476, endPoint x: 446, endPoint y: 477, distance: 38.0
click at [449, 486] on p "[PERSON_NAME] if her subscriber share in Salad Days is to be used for the share…" at bounding box center [979, 503] width 1060 height 34
click at [573, 502] on p "Please can you confirm if her subscriber share in Salad Days is to be used for …" at bounding box center [979, 503] width 1060 height 34
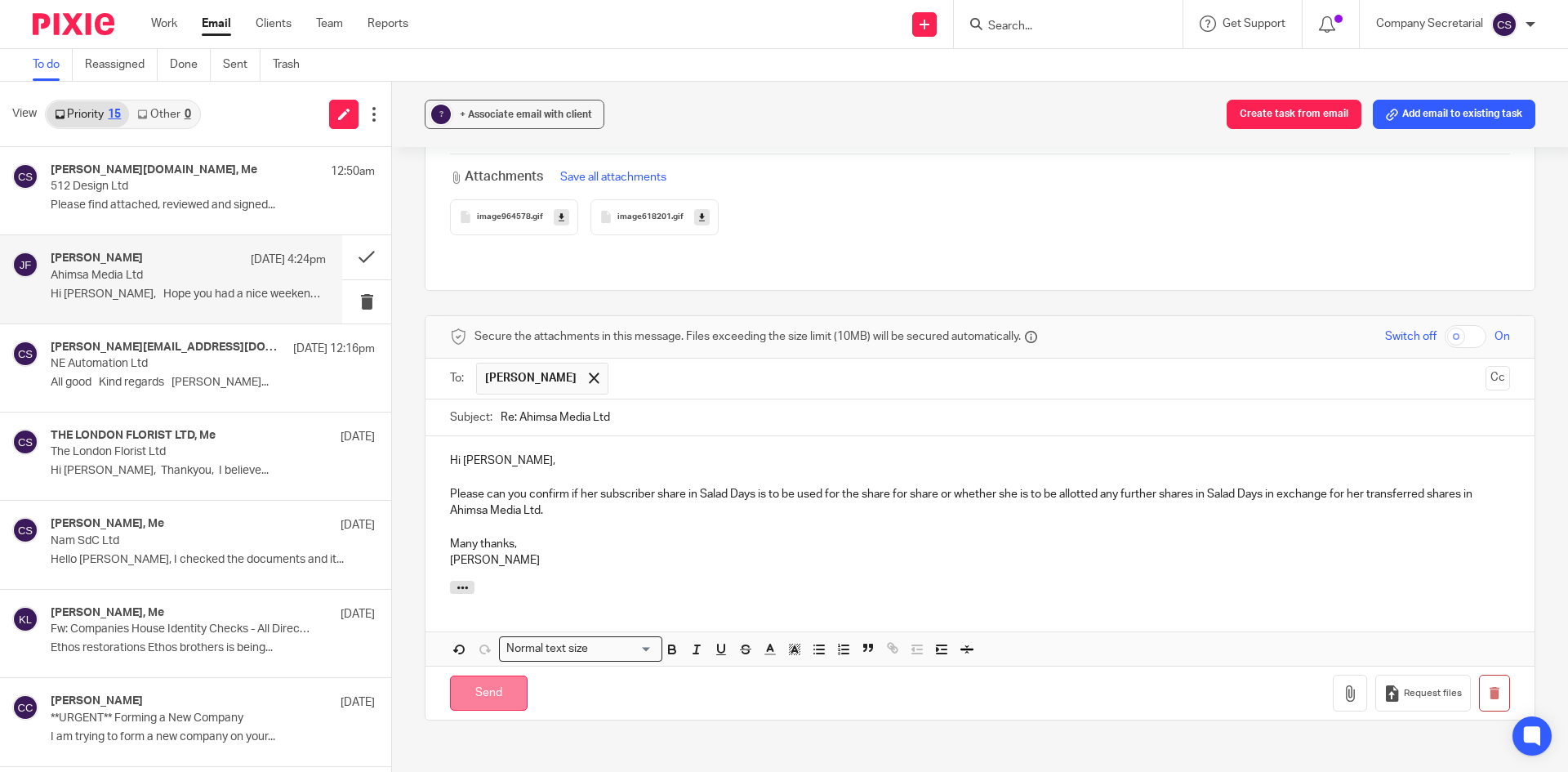
click at [503, 679] on input "Send" at bounding box center [488, 693] width 77 height 35
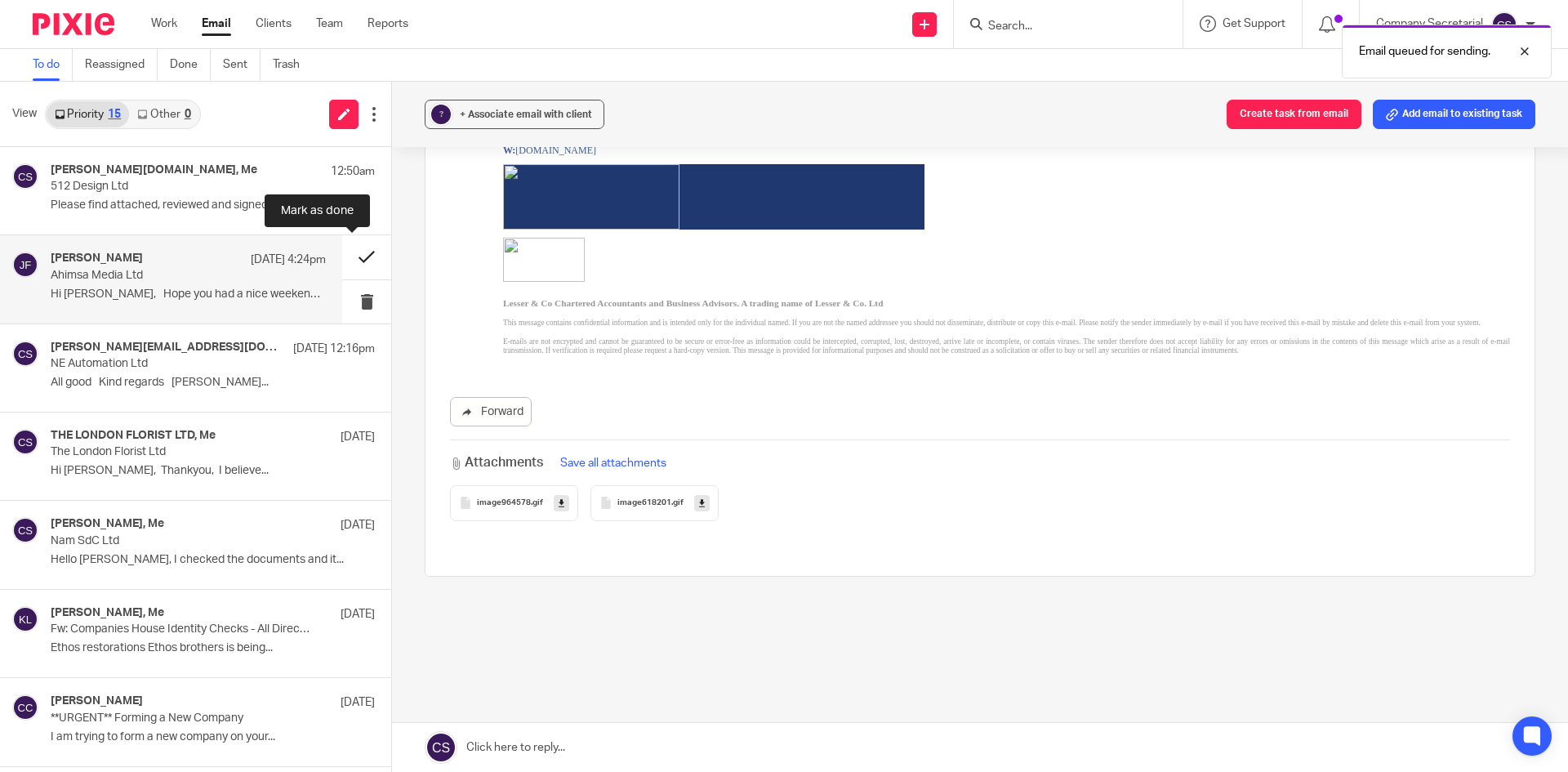
click at [346, 255] on button at bounding box center [366, 257] width 49 height 44
